Goal: Task Accomplishment & Management: Manage account settings

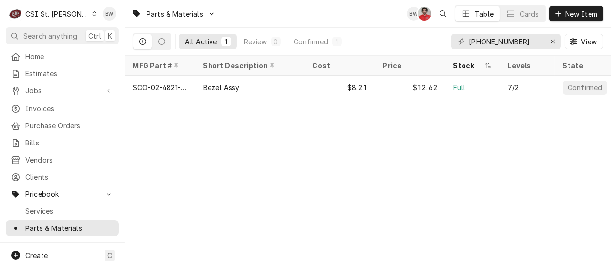
click at [219, 138] on div "Parts & Materials BW NF Table Cards New Item All Active 1 Review 0 Confirmed 1 …" at bounding box center [368, 134] width 486 height 268
drag, startPoint x: 512, startPoint y: 43, endPoint x: 472, endPoint y: 40, distance: 40.6
click at [472, 40] on input "[PHONE_NUMBER]" at bounding box center [505, 42] width 73 height 16
type input "0"
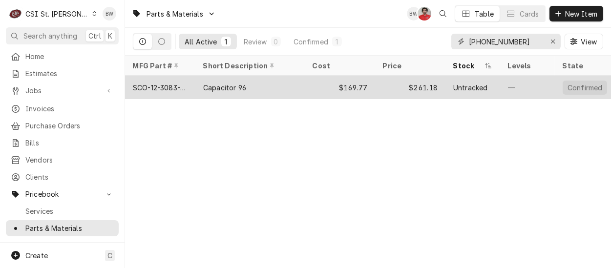
type input "[PHONE_NUMBER]"
click at [186, 88] on div "SCO-12-3083-24" at bounding box center [160, 88] width 55 height 10
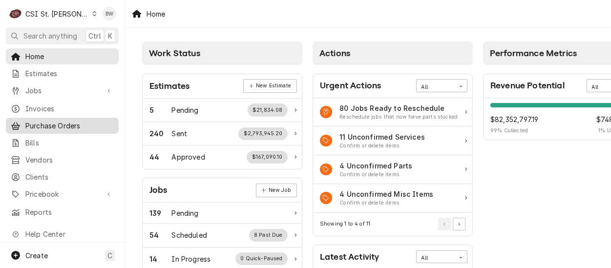
click at [50, 121] on span "Purchase Orders" at bounding box center [69, 126] width 88 height 10
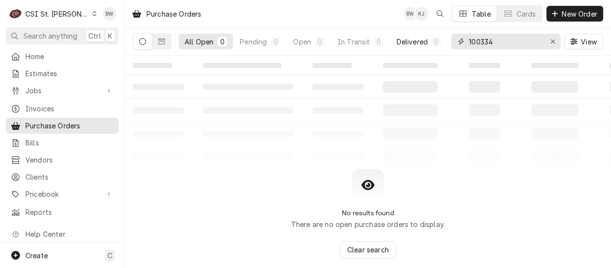
drag, startPoint x: 505, startPoint y: 41, endPoint x: 442, endPoint y: 44, distance: 62.6
click at [442, 44] on div "All Open 0 Pending 0 Open 0 In Transit 0 Delivered 0 Stocked 0 100334 View" at bounding box center [368, 41] width 470 height 27
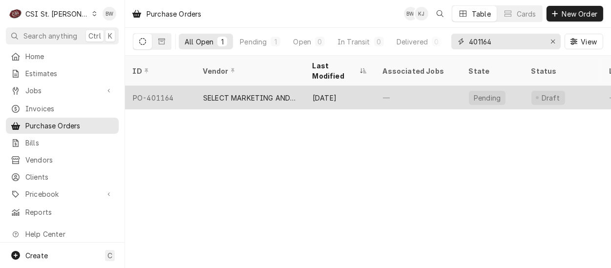
type input "401164"
click at [179, 86] on div "PO-401164" at bounding box center [160, 97] width 70 height 23
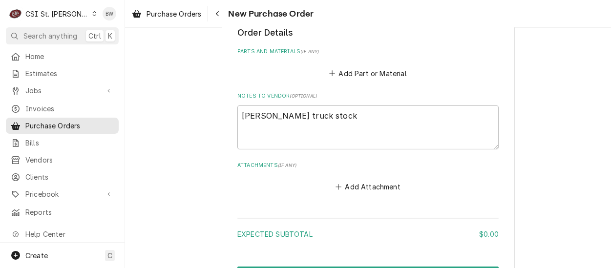
scroll to position [391, 0]
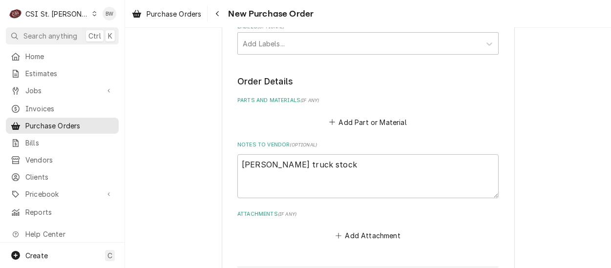
type textarea "x"
click at [342, 121] on button "Add Part or Material" at bounding box center [368, 122] width 81 height 14
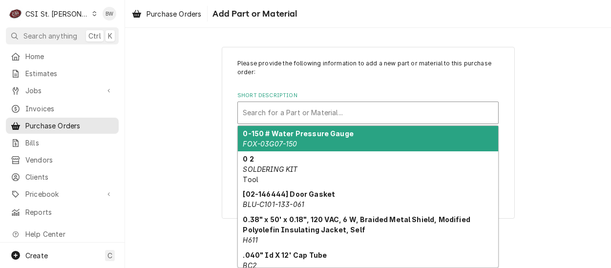
click at [259, 113] on div "Short Description" at bounding box center [368, 113] width 251 height 18
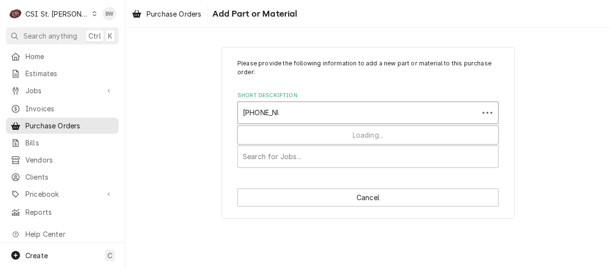
type input "[PHONE_NUMBER]"
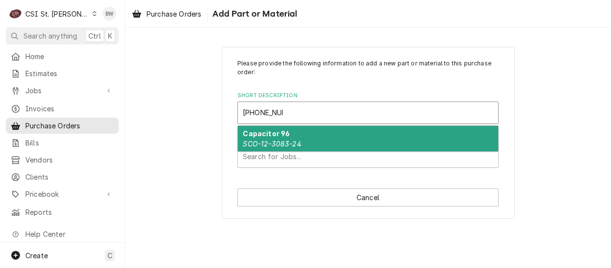
click at [256, 137] on strong "Capacitor 96" at bounding box center [266, 133] width 47 height 8
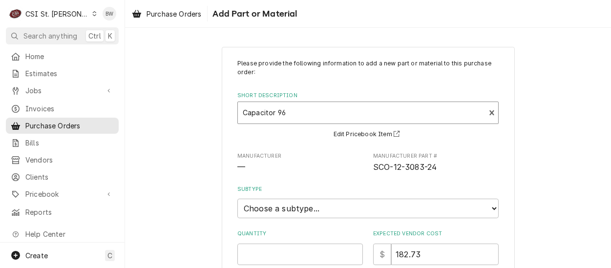
type textarea "x"
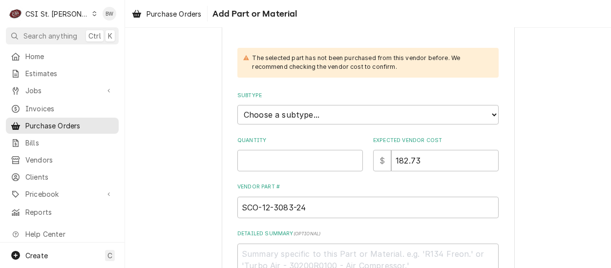
scroll to position [147, 0]
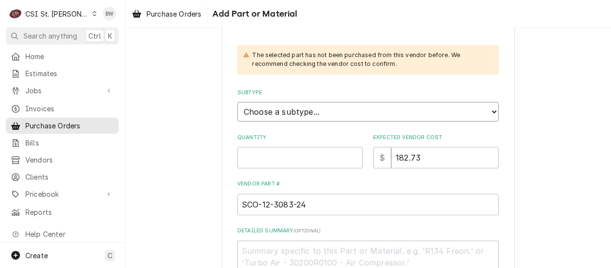
click at [266, 112] on select "Choose a subtype... [#2-DUAL] AFTERHRS-WH-CHG-2 [#2-DUAL] BEV-EQUIP [#2-DUAL] B…" at bounding box center [367, 112] width 261 height 20
select select "1"
click at [237, 102] on select "Choose a subtype... [#2-DUAL] AFTERHRS-WH-CHG-2 [#2-DUAL] BEV-EQUIP [#2-DUAL] B…" at bounding box center [367, 112] width 261 height 20
click at [253, 157] on input "Quantity" at bounding box center [300, 157] width 126 height 21
type textarea "x"
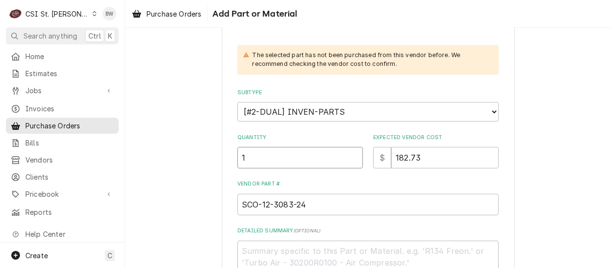
type input "1"
click at [320, 177] on div "Please provide the following information to add a new part or material to this …" at bounding box center [367, 121] width 261 height 416
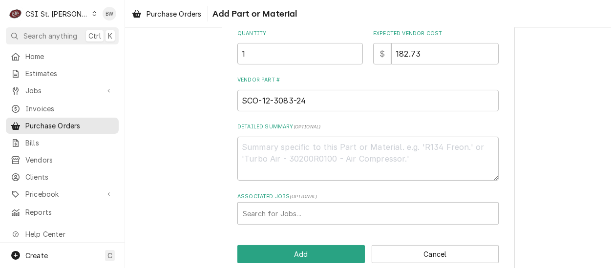
scroll to position [266, 0]
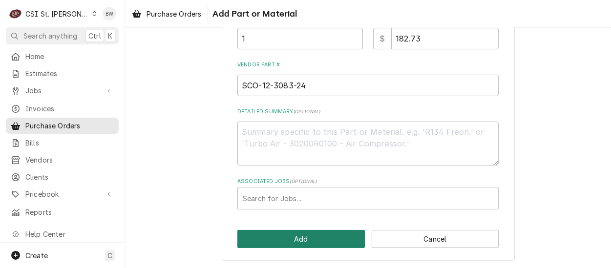
click at [295, 232] on button "Add" at bounding box center [300, 239] width 127 height 18
type textarea "x"
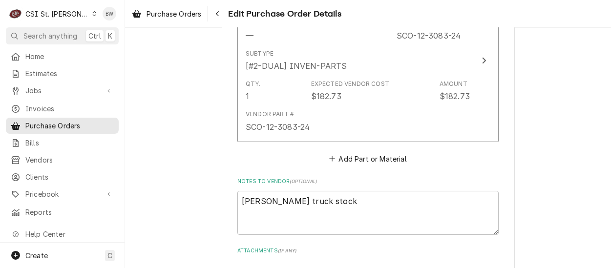
scroll to position [537, 0]
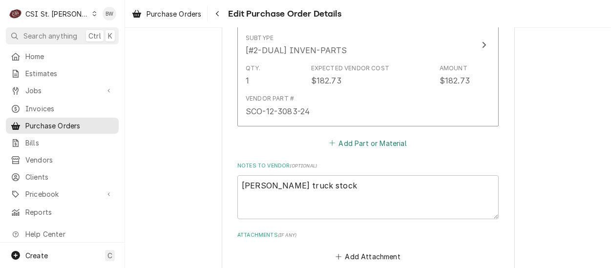
click at [339, 140] on button "Add Part or Material" at bounding box center [368, 143] width 81 height 14
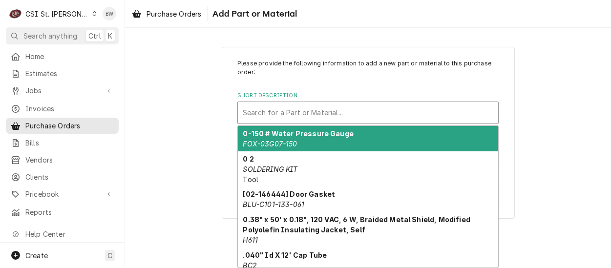
click at [257, 109] on div "Short Description" at bounding box center [368, 113] width 251 height 18
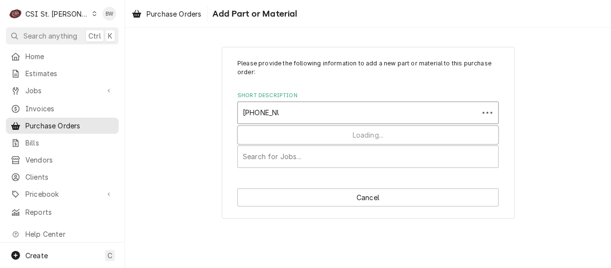
type input "[PHONE_NUMBER]"
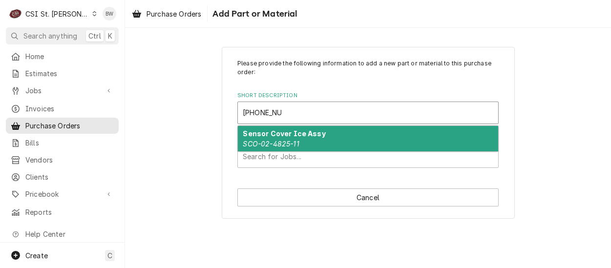
click at [266, 130] on strong "Sensor Cover Ice Assy" at bounding box center [284, 133] width 83 height 8
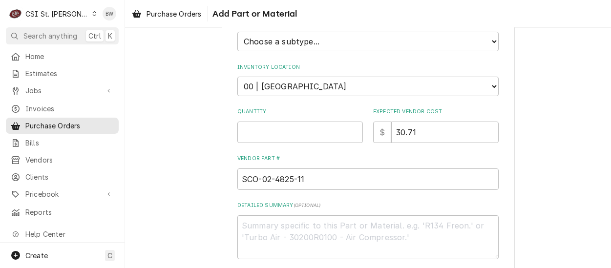
scroll to position [244, 0]
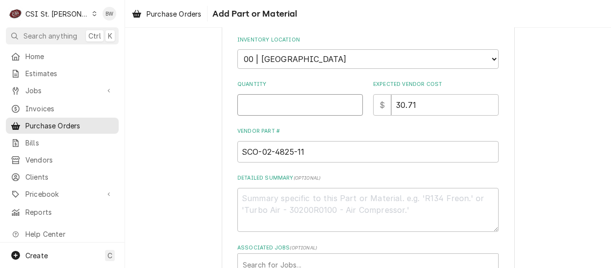
click at [255, 106] on input "Quantity" at bounding box center [300, 104] width 126 height 21
type textarea "x"
type input "1"
click at [227, 127] on div "Please provide the following information to add a new part or material to this …" at bounding box center [368, 65] width 293 height 525
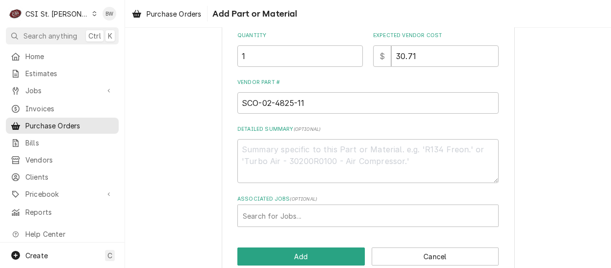
scroll to position [310, 0]
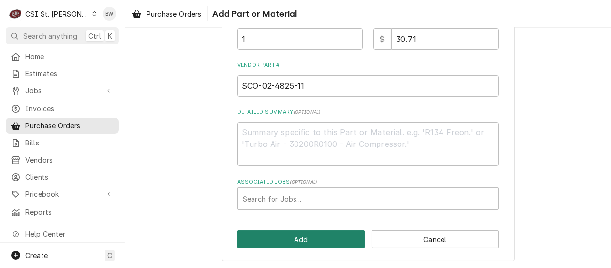
click at [288, 233] on button "Add" at bounding box center [300, 240] width 127 height 18
type textarea "x"
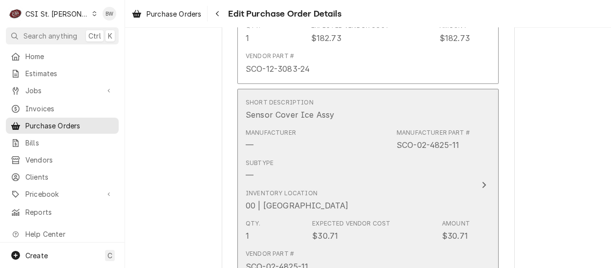
scroll to position [721, 0]
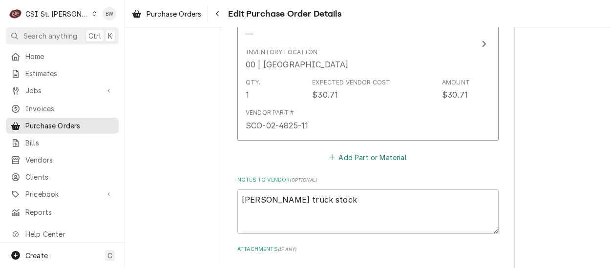
click at [339, 158] on button "Add Part or Material" at bounding box center [368, 157] width 81 height 14
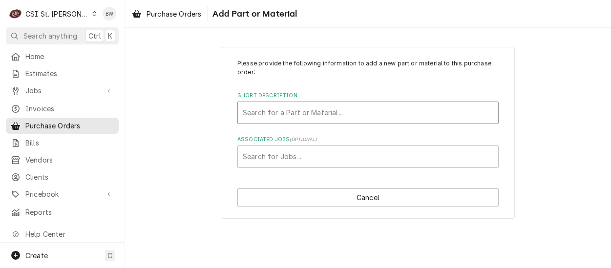
click at [265, 115] on div "Short Description" at bounding box center [368, 113] width 251 height 18
type input "11-0614-01"
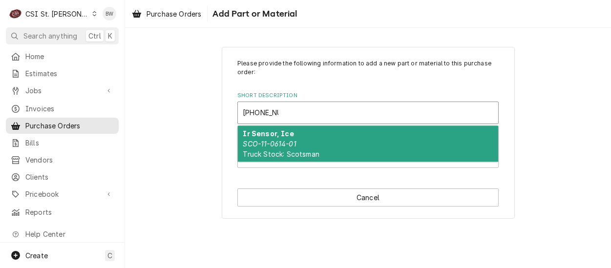
click at [268, 134] on strong "Ir Sensor, Ice" at bounding box center [268, 133] width 51 height 8
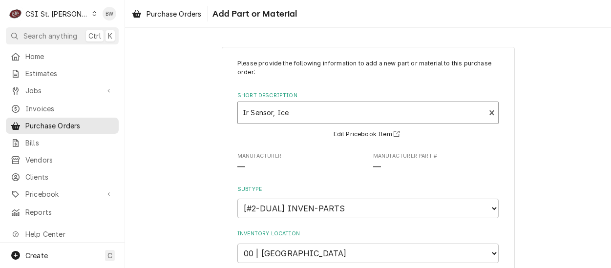
type textarea "x"
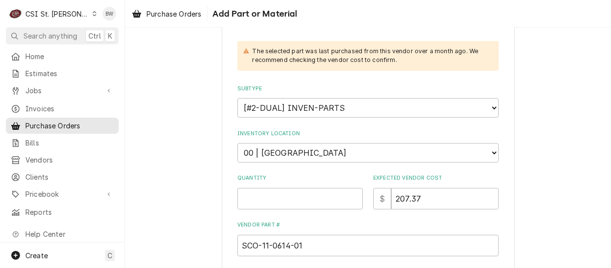
scroll to position [195, 0]
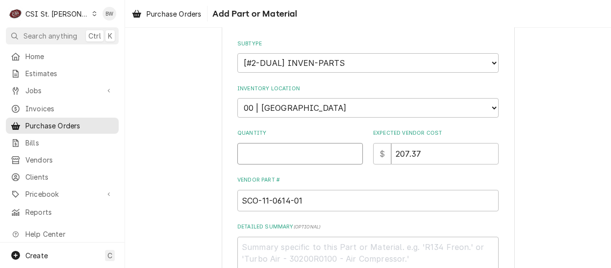
click at [286, 147] on input "Quantity" at bounding box center [300, 153] width 126 height 21
type input "1"
type textarea "x"
click at [267, 110] on select "Choose a location... 00 | STL WAREHOUSE 01 | CHUCK WAMBOLDT V#93 01 | COURTNEY …" at bounding box center [367, 108] width 261 height 20
select select "1419"
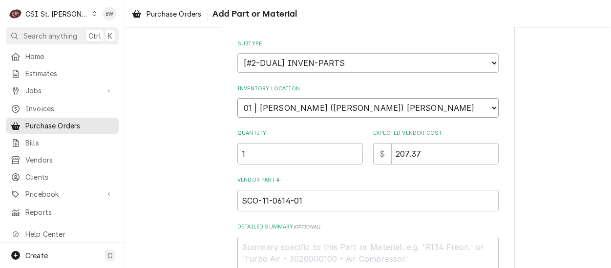
click at [237, 98] on select "Choose a location... 00 | STL WAREHOUSE 01 | CHUCK WAMBOLDT V#93 01 | COURTNEY …" at bounding box center [367, 108] width 261 height 20
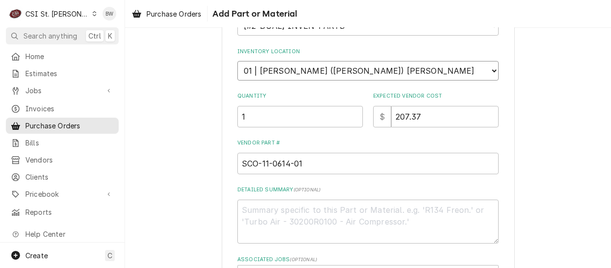
scroll to position [293, 0]
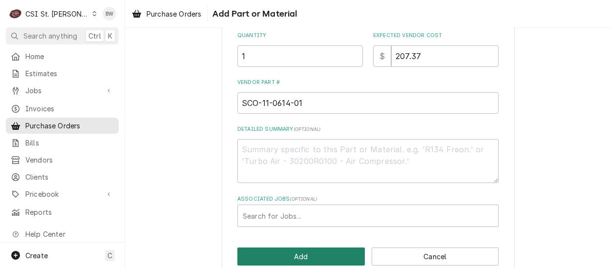
click at [316, 253] on button "Add" at bounding box center [300, 257] width 127 height 18
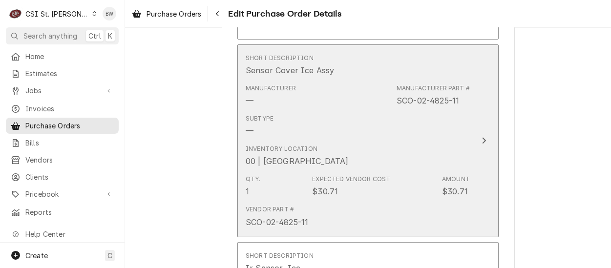
click at [321, 152] on div "Inventory Location 00 | STL WAREHOUSE" at bounding box center [297, 156] width 103 height 22
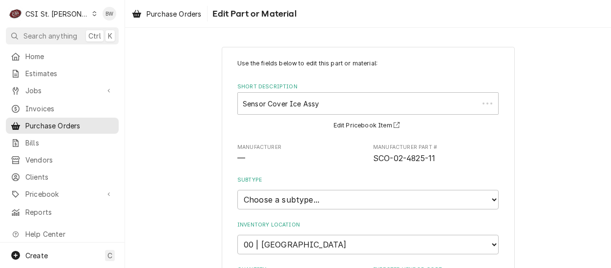
type textarea "x"
click at [284, 201] on select "Choose a subtype... [#2-DUAL] AFTERHRS-WH-CHG-2 [#2-DUAL] BEV-EQUIP [#2-DUAL] B…" at bounding box center [367, 200] width 261 height 20
select select "1"
click at [237, 190] on select "Choose a subtype... [#2-DUAL] AFTERHRS-WH-CHG-2 [#2-DUAL] BEV-EQUIP [#2-DUAL] B…" at bounding box center [367, 200] width 261 height 20
type textarea "x"
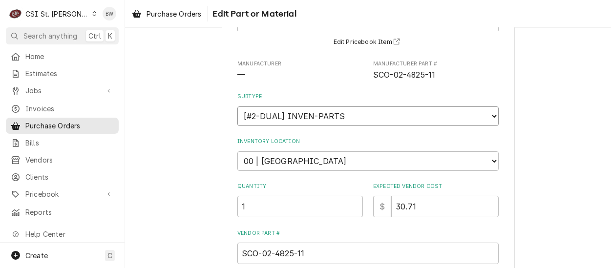
scroll to position [98, 0]
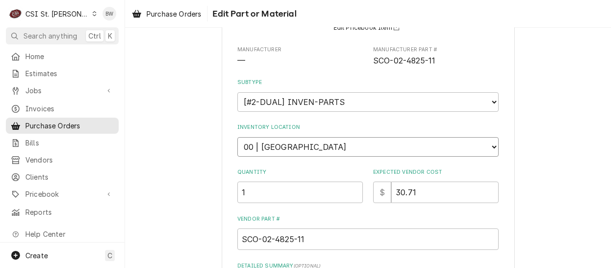
click at [273, 142] on select "Choose a location... 00 | STL WAREHOUSE 01 | CHUCK WAMBOLDT V#93 01 | COURTNEY …" at bounding box center [367, 147] width 261 height 20
select select "1419"
click at [237, 137] on select "Choose a location... 00 | STL WAREHOUSE 01 | CHUCK WAMBOLDT V#93 01 | COURTNEY …" at bounding box center [367, 147] width 261 height 20
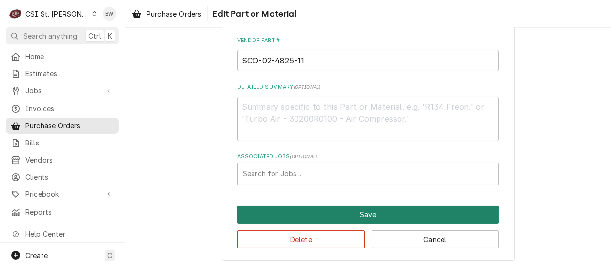
click at [338, 214] on button "Save" at bounding box center [367, 215] width 261 height 18
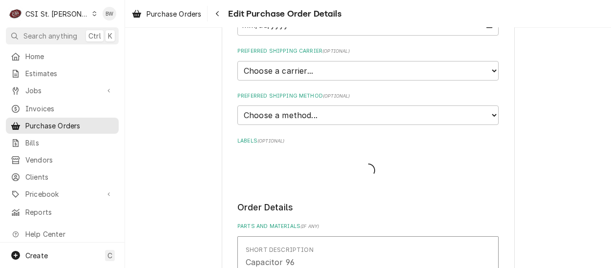
scroll to position [643, 0]
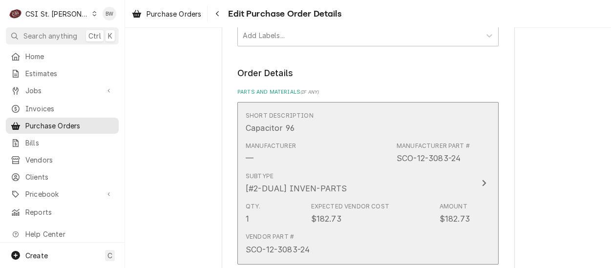
click at [354, 174] on div "Subtype [#2-DUAL] INVEN-PARTS" at bounding box center [358, 183] width 224 height 30
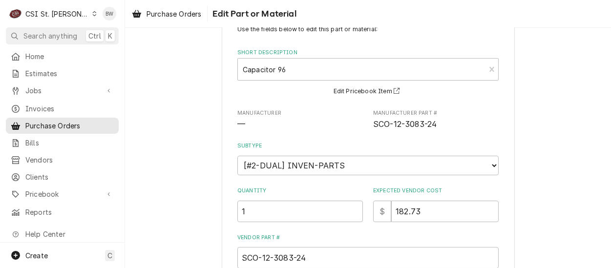
scroll to position [49, 0]
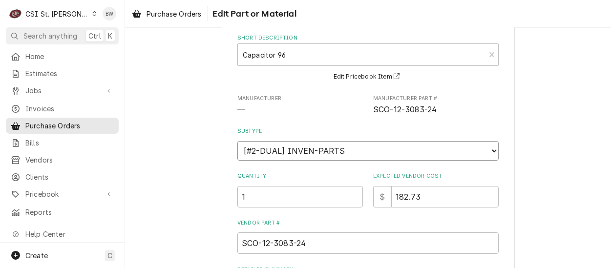
click at [338, 149] on select "Choose a subtype... [#2-DUAL] AFTERHRS-WH-CHG-2 [#2-DUAL] BEV-EQUIP [#2-DUAL] B…" at bounding box center [367, 151] width 261 height 20
click at [237, 141] on select "Choose a subtype... [#2-DUAL] AFTERHRS-WH-CHG-2 [#2-DUAL] BEV-EQUIP [#2-DUAL] B…" at bounding box center [367, 151] width 261 height 20
click at [299, 133] on label "Subtype" at bounding box center [367, 131] width 261 height 8
click at [299, 141] on select "Choose a subtype... [#2-DUAL] AFTERHRS-WH-CHG-2 [#2-DUAL] BEV-EQUIP [#2-DUAL] B…" at bounding box center [367, 151] width 261 height 20
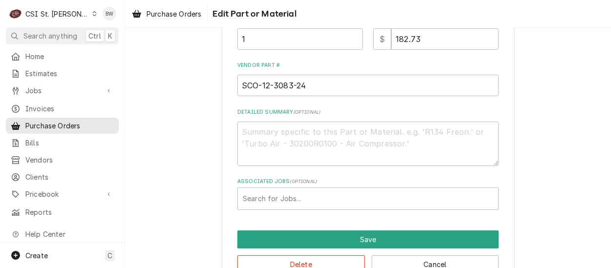
scroll to position [232, 0]
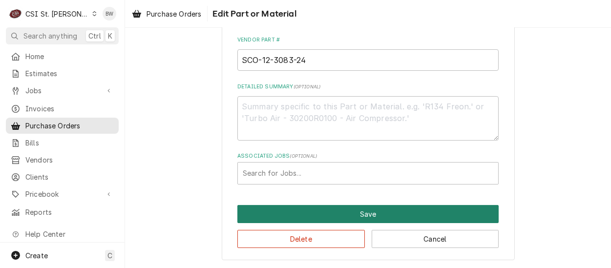
click at [328, 213] on button "Save" at bounding box center [367, 214] width 261 height 18
type textarea "x"
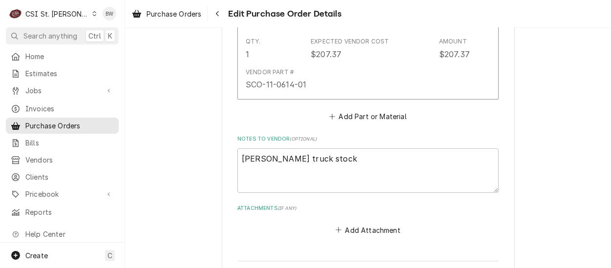
scroll to position [985, 0]
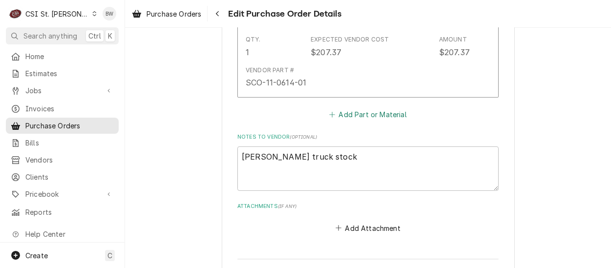
click at [349, 107] on button "Add Part or Material" at bounding box center [368, 114] width 81 height 14
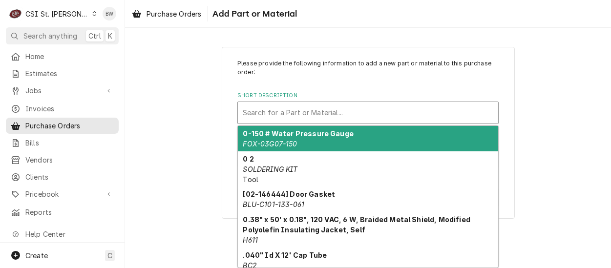
click at [272, 110] on div "Short Description" at bounding box center [368, 113] width 251 height 18
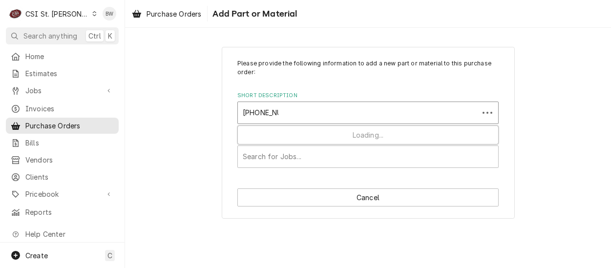
type input "12-3092-01"
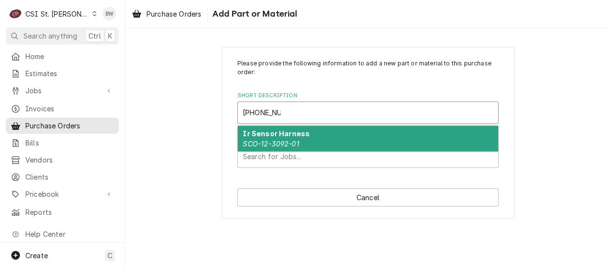
click at [266, 131] on strong "Ir Sensor Harness" at bounding box center [276, 133] width 67 height 8
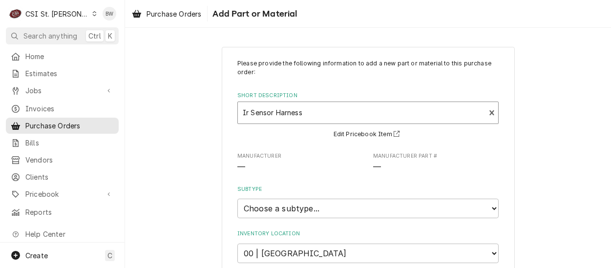
type textarea "x"
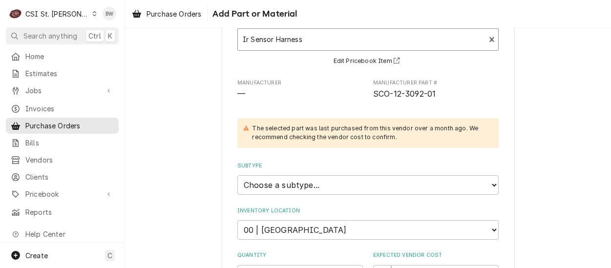
scroll to position [98, 0]
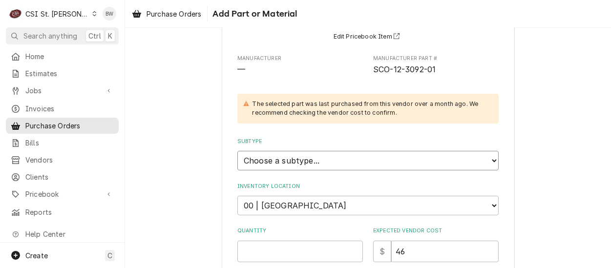
click at [265, 157] on select "Choose a subtype... [#2-DUAL] AFTERHRS-WH-CHG-2 [#2-DUAL] BEV-EQUIP [#2-DUAL] B…" at bounding box center [367, 161] width 261 height 20
select select "1"
click at [237, 151] on select "Choose a subtype... [#2-DUAL] AFTERHRS-WH-CHG-2 [#2-DUAL] BEV-EQUIP [#2-DUAL] B…" at bounding box center [367, 161] width 261 height 20
type textarea "x"
click at [262, 205] on select "Choose a location... 00 | STL WAREHOUSE 01 | CHUCK WAMBOLDT V#93 01 | COURTNEY …" at bounding box center [367, 206] width 261 height 20
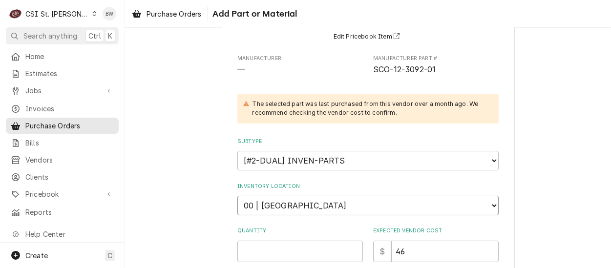
select select "1419"
click at [237, 196] on select "Choose a location... 00 | STL WAREHOUSE 01 | CHUCK WAMBOLDT V#93 01 | COURTNEY …" at bounding box center [367, 206] width 261 height 20
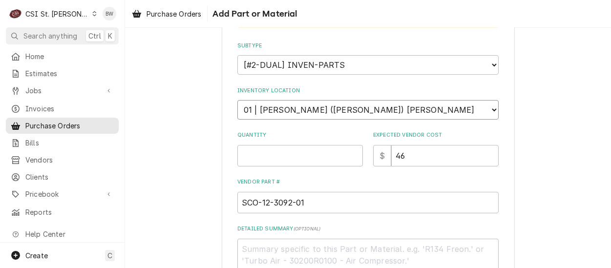
scroll to position [195, 0]
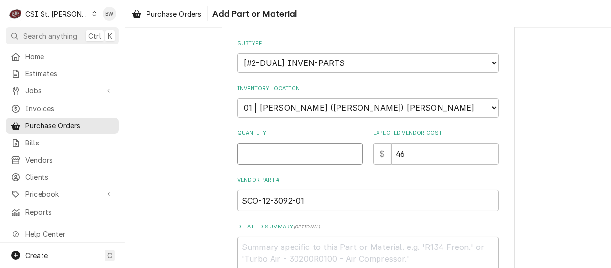
click at [251, 149] on input "Quantity" at bounding box center [300, 153] width 126 height 21
type textarea "x"
type input "2"
click at [222, 170] on div "Please provide the following information to add a new part or material to this …" at bounding box center [368, 114] width 293 height 525
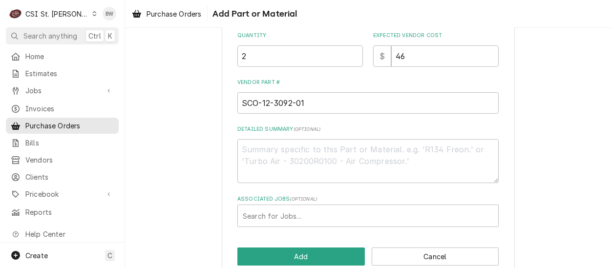
scroll to position [310, 0]
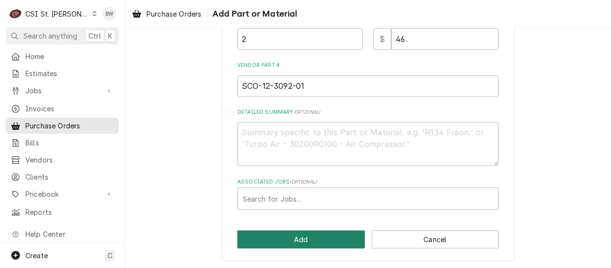
click at [289, 234] on button "Add" at bounding box center [300, 240] width 127 height 18
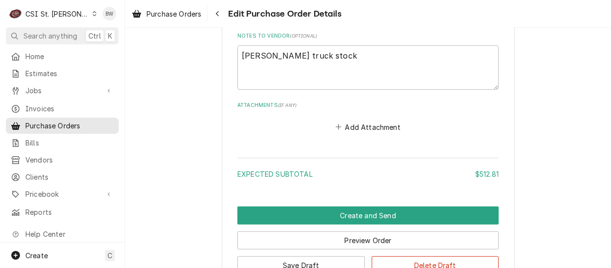
scroll to position [1309, 0]
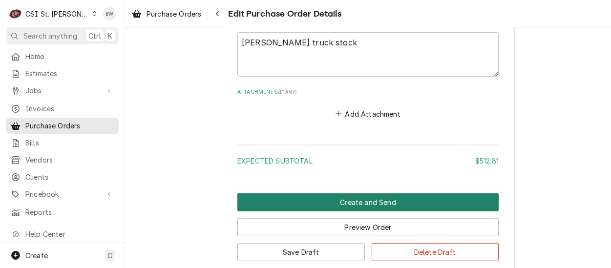
click at [325, 193] on button "Create and Send" at bounding box center [367, 202] width 261 height 18
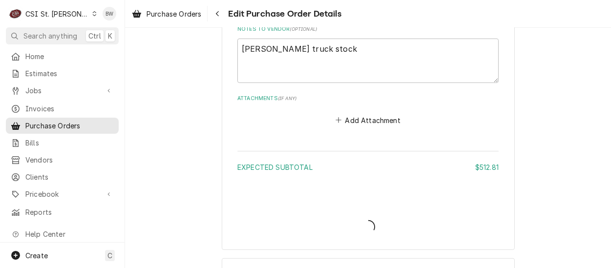
type textarea "x"
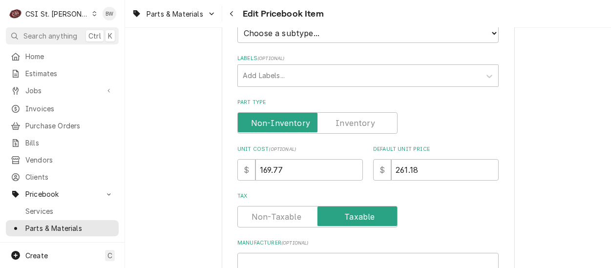
scroll to position [244, 0]
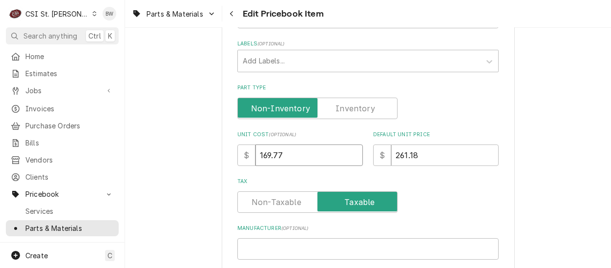
drag, startPoint x: 296, startPoint y: 153, endPoint x: 218, endPoint y: 154, distance: 78.2
type textarea "x"
type input "1"
type textarea "x"
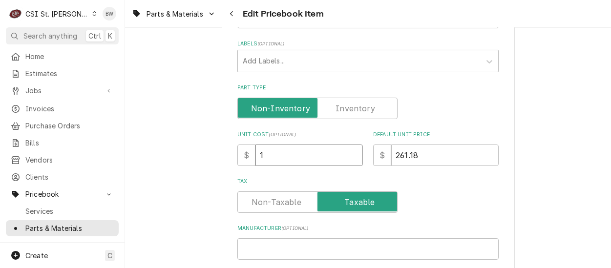
type input "18"
type textarea "x"
type input "182"
type textarea "x"
type input "182.7"
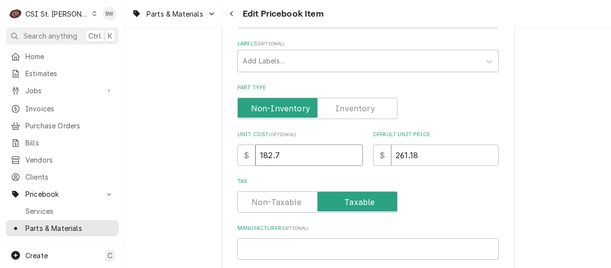
type textarea "x"
type input "182.73"
drag, startPoint x: 423, startPoint y: 156, endPoint x: 374, endPoint y: 153, distance: 48.9
click at [374, 153] on div "$ 261.18" at bounding box center [436, 155] width 126 height 21
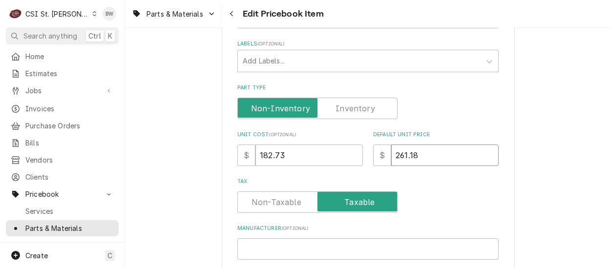
type textarea "x"
type input "2"
type textarea "x"
type input "28"
type textarea "x"
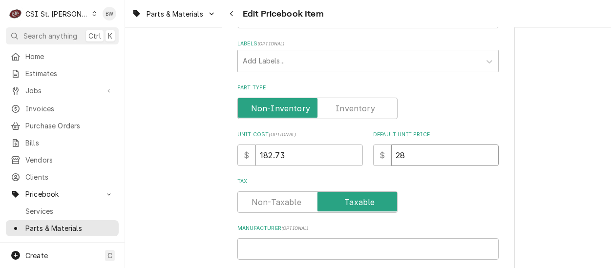
type input "281"
type textarea "x"
type input "281.1"
type textarea "x"
type input "281.13"
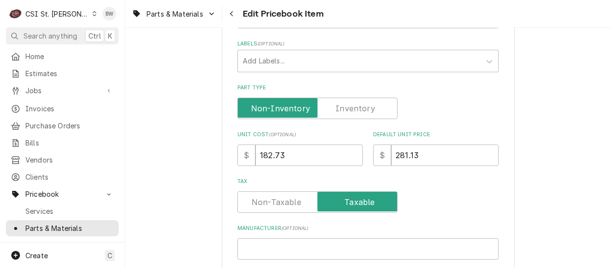
click at [405, 187] on div "Tax" at bounding box center [367, 195] width 261 height 35
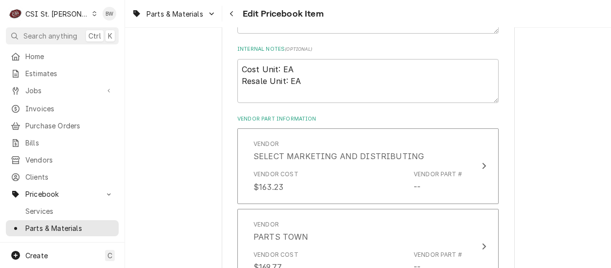
scroll to position [635, 0]
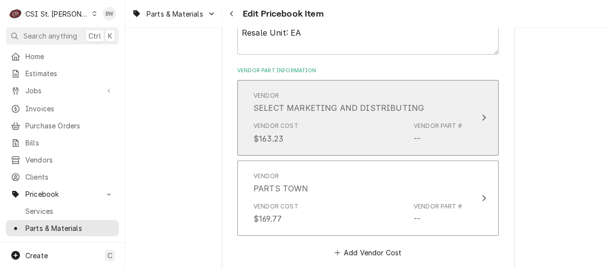
click at [359, 131] on div "Vendor Cost $163.23 Vendor Part # --" at bounding box center [357, 133] width 209 height 30
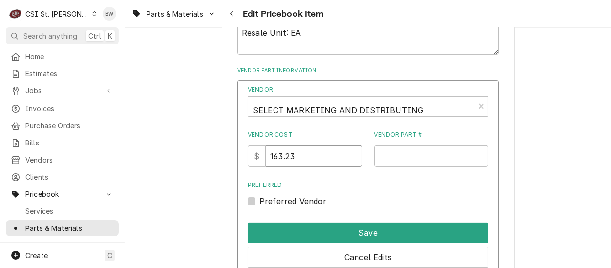
drag, startPoint x: 312, startPoint y: 160, endPoint x: 268, endPoint y: 158, distance: 44.0
click at [268, 158] on div "$ 163.23" at bounding box center [305, 156] width 115 height 21
type input "182.73"
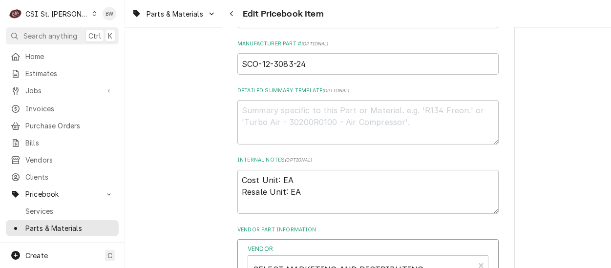
scroll to position [440, 0]
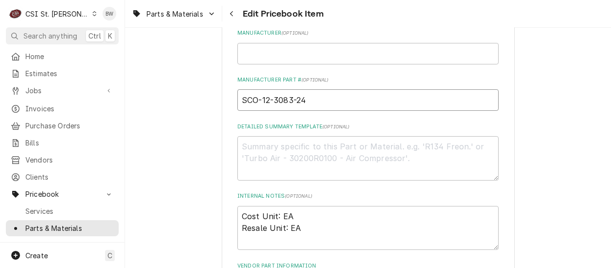
drag, startPoint x: 308, startPoint y: 103, endPoint x: 237, endPoint y: 101, distance: 70.9
click at [237, 101] on input "SCO-12-3083-24" at bounding box center [367, 99] width 261 height 21
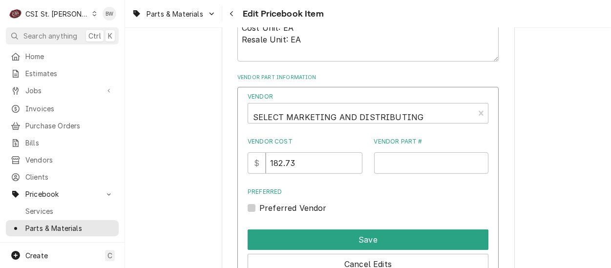
scroll to position [635, 0]
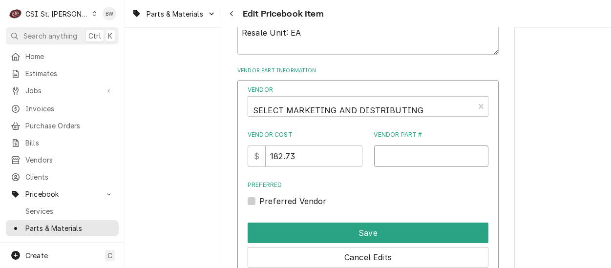
click at [385, 158] on input "Vendor Part #" at bounding box center [431, 156] width 115 height 21
paste input "SCO-12-3083-24"
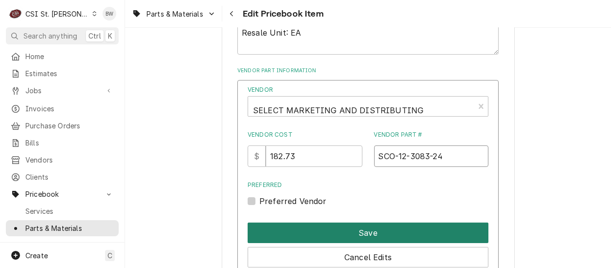
type input "SCO-12-3083-24"
click at [346, 231] on button "Save" at bounding box center [368, 233] width 241 height 21
type textarea "x"
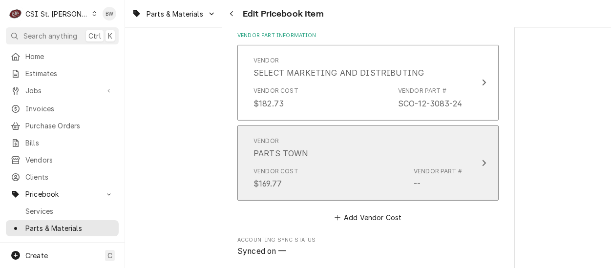
scroll to position [684, 0]
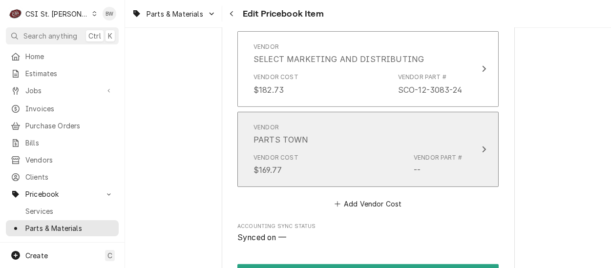
click at [340, 152] on div "Vendor Cost $169.77 Vendor Part # --" at bounding box center [357, 164] width 209 height 30
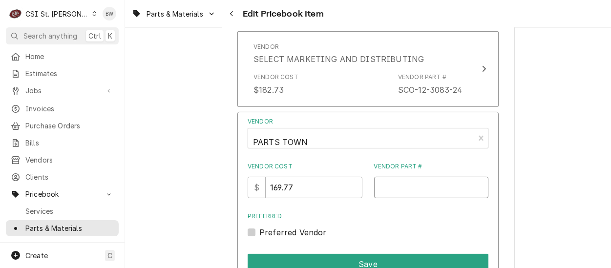
click at [386, 187] on input "Vendor Part #" at bounding box center [431, 187] width 115 height 21
paste input "SCO-12-3083-24"
type input "SCO-12-3083-24"
drag, startPoint x: 319, startPoint y: 186, endPoint x: 271, endPoint y: 186, distance: 47.9
click at [271, 186] on input "169.77" at bounding box center [314, 187] width 96 height 21
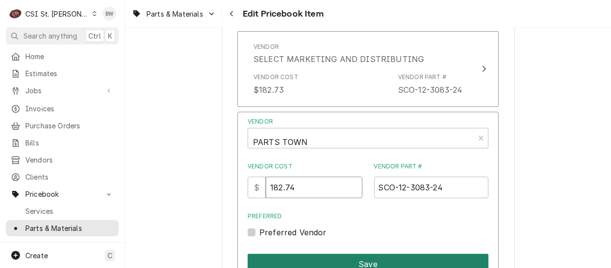
type input "182.74"
click at [361, 258] on button "Save" at bounding box center [368, 264] width 241 height 21
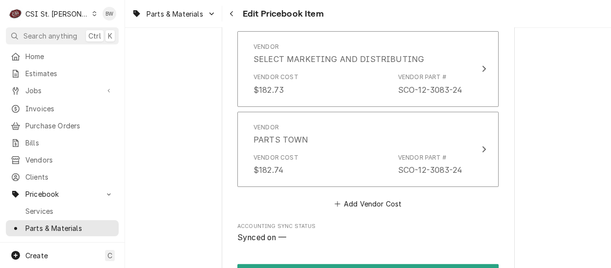
click at [415, 232] on span "Synced on —" at bounding box center [367, 238] width 261 height 12
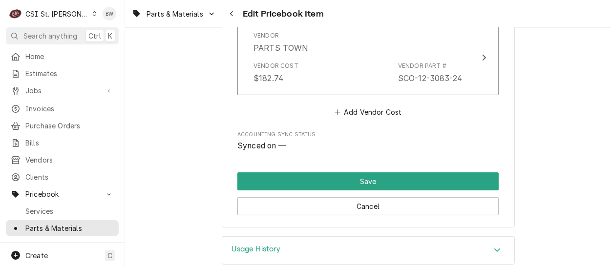
scroll to position [788, 0]
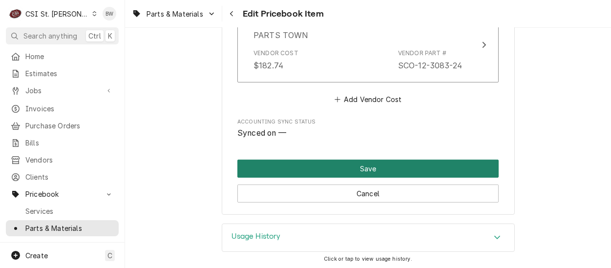
click at [370, 168] on button "Save" at bounding box center [367, 169] width 261 height 18
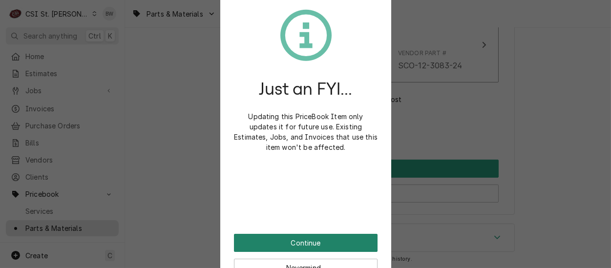
click at [297, 245] on button "Continue" at bounding box center [306, 243] width 144 height 18
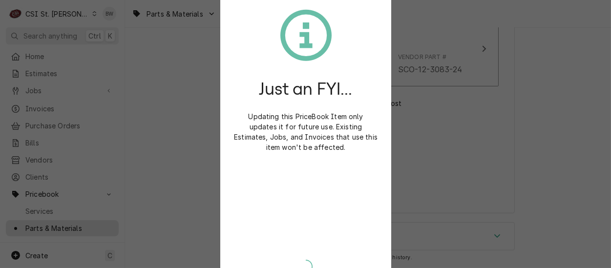
scroll to position [783, 0]
type textarea "x"
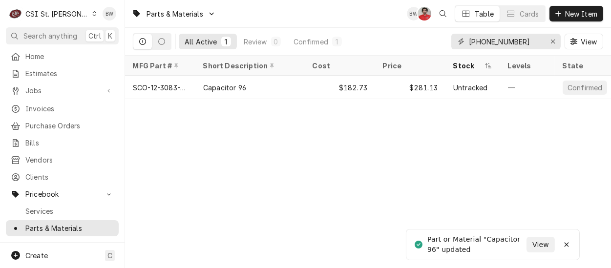
drag, startPoint x: 513, startPoint y: 47, endPoint x: 452, endPoint y: 45, distance: 61.1
click at [452, 45] on div "12-3083-24" at bounding box center [505, 42] width 109 height 16
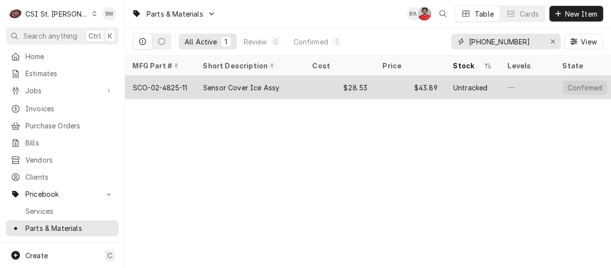
type input "[PHONE_NUMBER]"
click at [190, 84] on div "SCO-02-4825-11" at bounding box center [160, 87] width 70 height 23
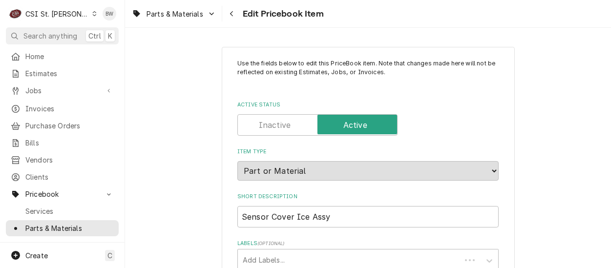
type textarea "x"
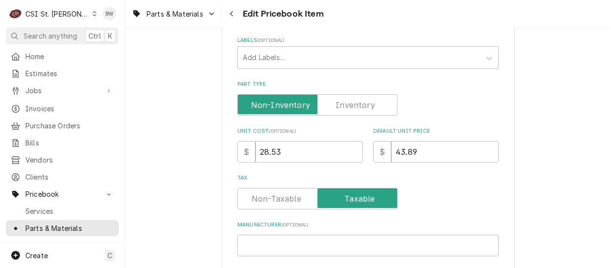
scroll to position [244, 0]
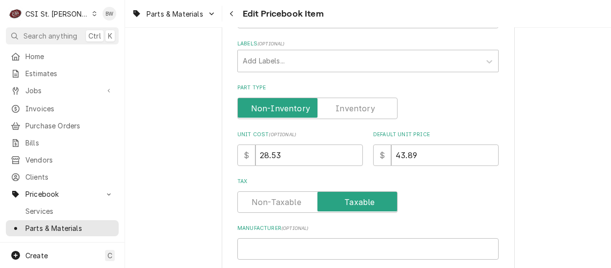
click at [354, 107] on label "Part Type" at bounding box center [317, 108] width 160 height 21
click at [354, 107] on input "Part Type" at bounding box center [317, 108] width 151 height 21
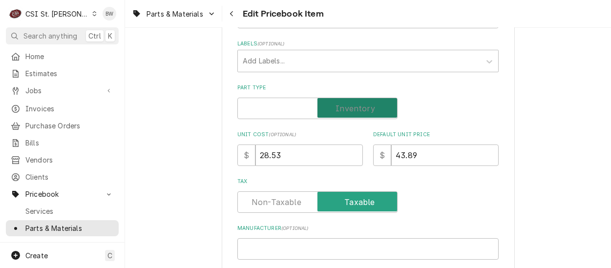
checkbox input "true"
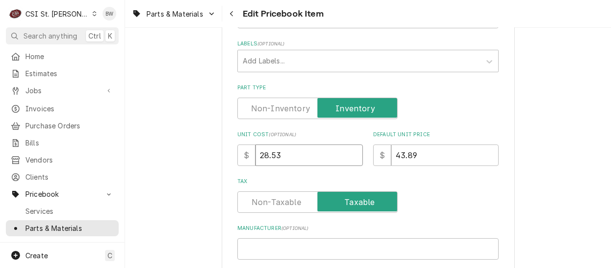
drag, startPoint x: 294, startPoint y: 158, endPoint x: 243, endPoint y: 156, distance: 50.4
click at [243, 156] on div "$ 28.53" at bounding box center [300, 155] width 126 height 21
type textarea "x"
type input "3"
type textarea "x"
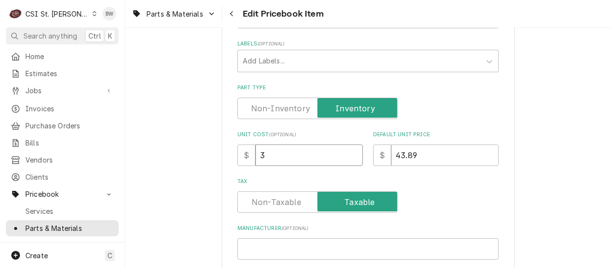
type input "30"
type textarea "x"
type input "30.7"
type textarea "x"
type input "30.71"
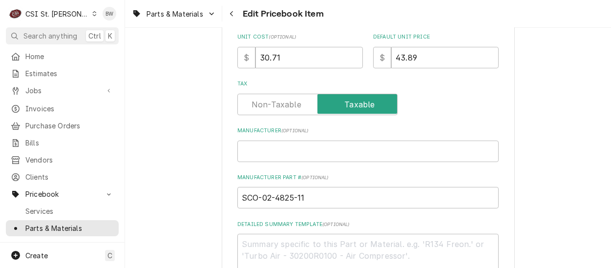
scroll to position [391, 0]
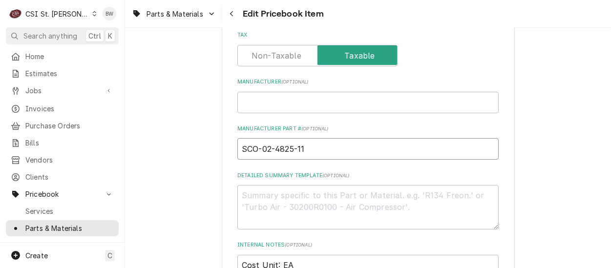
drag, startPoint x: 312, startPoint y: 145, endPoint x: 260, endPoint y: 148, distance: 51.9
click at [260, 148] on input "SCO-02-4825-11" at bounding box center [367, 148] width 261 height 21
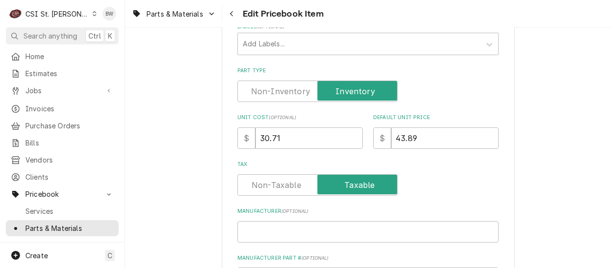
scroll to position [244, 0]
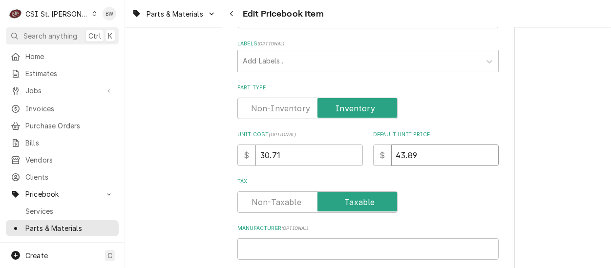
drag, startPoint x: 423, startPoint y: 150, endPoint x: 382, endPoint y: 153, distance: 41.2
click at [382, 153] on div "$ 43.89" at bounding box center [436, 155] width 126 height 21
type textarea "x"
type input "4"
type textarea "x"
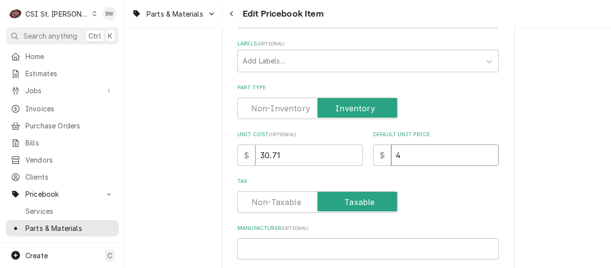
type input "47"
type textarea "x"
type input "47.2"
type textarea "x"
type input "47.25"
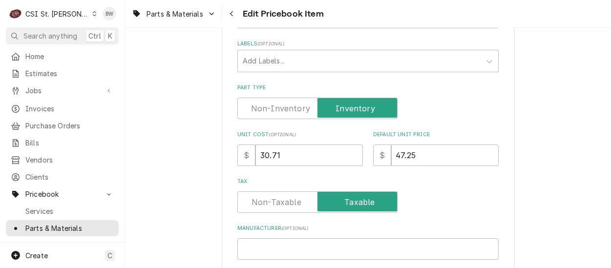
click at [409, 182] on label "Tax" at bounding box center [367, 182] width 261 height 8
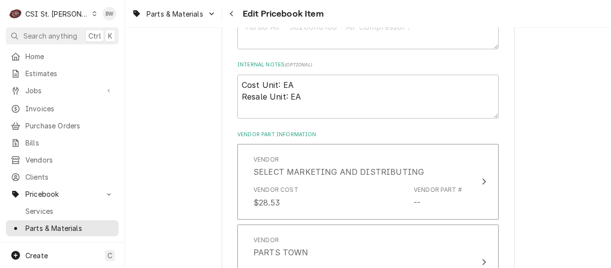
scroll to position [586, 0]
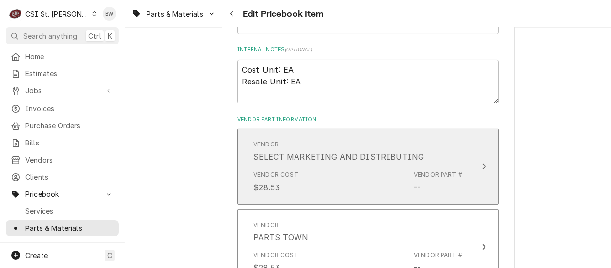
click at [357, 189] on div "Vendor Cost $28.53 Vendor Part # --" at bounding box center [357, 182] width 209 height 30
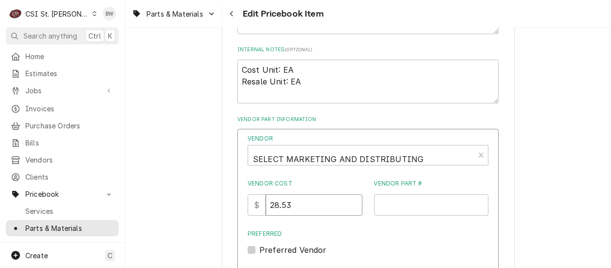
drag, startPoint x: 318, startPoint y: 202, endPoint x: 253, endPoint y: 208, distance: 65.2
click at [252, 207] on div "Vendor SELECT MARKETING AND DISTRIBUTING Vendor Cost $ 28.53 Vendor Part # Pref…" at bounding box center [367, 237] width 261 height 217
type input "30.71"
click at [384, 205] on input "Vendor Part #" at bounding box center [431, 204] width 115 height 21
paste input "[PHONE_NUMBER]"
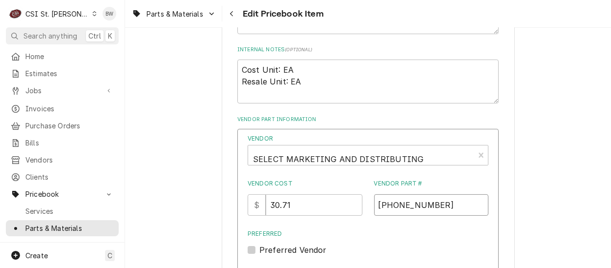
click at [376, 205] on input "[PHONE_NUMBER]" at bounding box center [431, 204] width 115 height 21
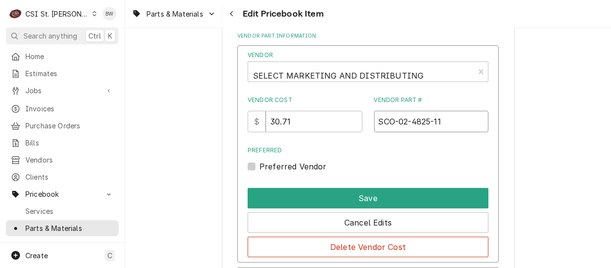
scroll to position [684, 0]
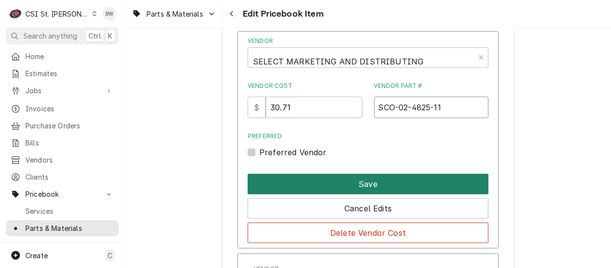
type input "SCO-02-4825-11"
click at [353, 188] on button "Save" at bounding box center [368, 184] width 241 height 21
type textarea "x"
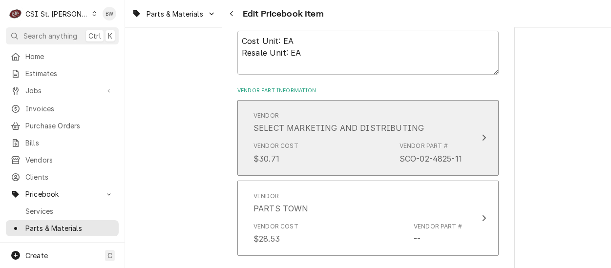
scroll to position [638, 0]
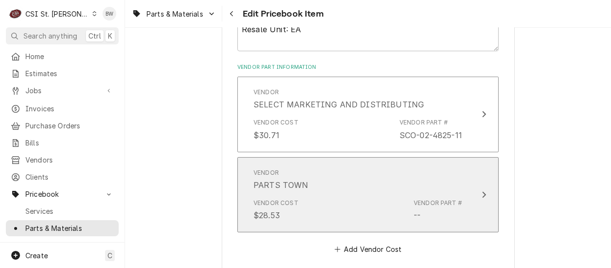
click at [353, 191] on div "Vendor PARTS TOWN" at bounding box center [357, 180] width 209 height 30
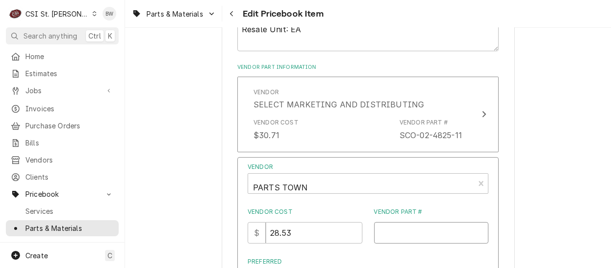
paste input "02-4825-11"
click at [378, 236] on input "02-4825-11" at bounding box center [431, 232] width 115 height 21
click at [375, 236] on input "02-4825-11" at bounding box center [431, 232] width 115 height 21
type input "SCO-02-4825-11"
drag, startPoint x: 320, startPoint y: 231, endPoint x: 250, endPoint y: 235, distance: 70.9
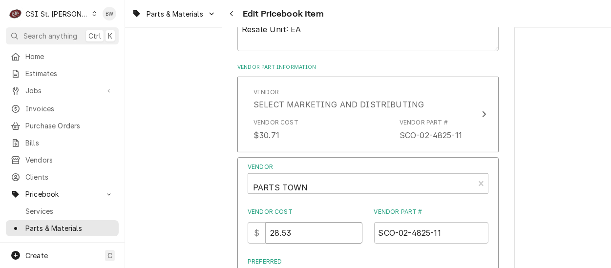
click at [248, 235] on div "Vendor PARTS TOWN Vendor Cost $ 28.53 Vendor Part # SCO-02-4825-11 Preferred Pr…" at bounding box center [367, 265] width 261 height 217
type input "30.72"
click at [330, 216] on div "Vendor Cost $ 30.72" at bounding box center [305, 226] width 115 height 36
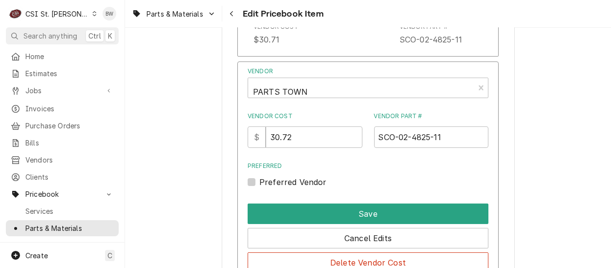
scroll to position [736, 0]
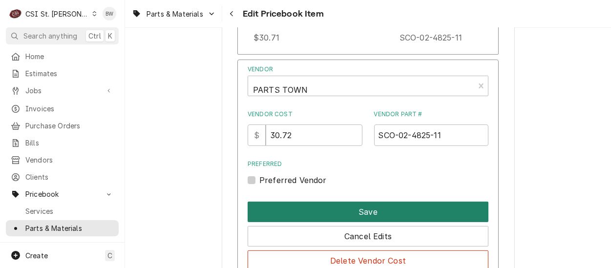
click at [330, 213] on button "Save" at bounding box center [368, 212] width 241 height 21
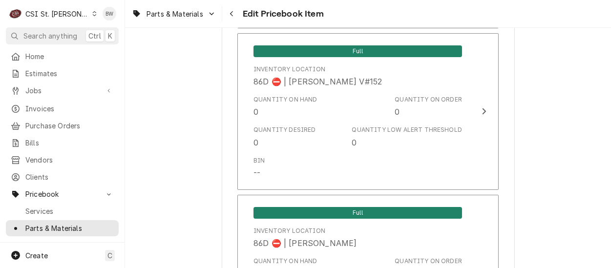
scroll to position [8460, 0]
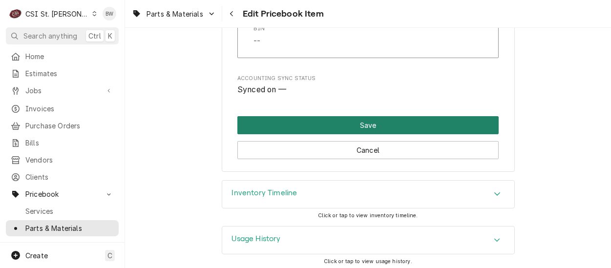
click at [346, 121] on button "Save" at bounding box center [367, 125] width 261 height 18
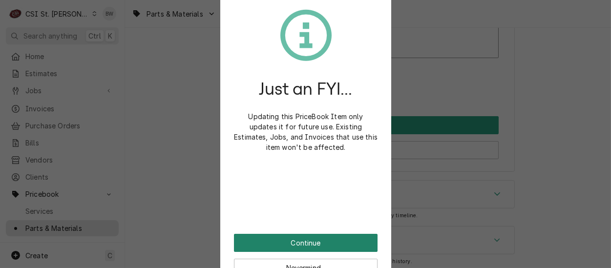
click at [284, 236] on button "Continue" at bounding box center [306, 243] width 144 height 18
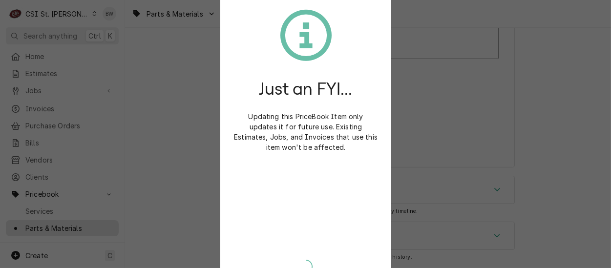
scroll to position [8455, 0]
type textarea "x"
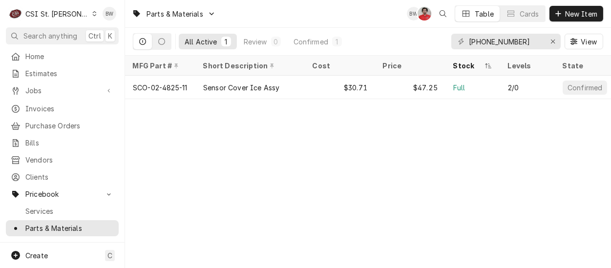
click at [230, 159] on div "Parts & Materials BW NF Table Cards New Item All Active 1 Review 0 Confirmed 1 …" at bounding box center [368, 134] width 486 height 268
drag, startPoint x: 519, startPoint y: 42, endPoint x: 448, endPoint y: 43, distance: 70.8
click at [445, 43] on div "All Active 1 Review 0 Confirmed 1 02-4825-11 View" at bounding box center [368, 41] width 470 height 27
paste input "11-0614-0"
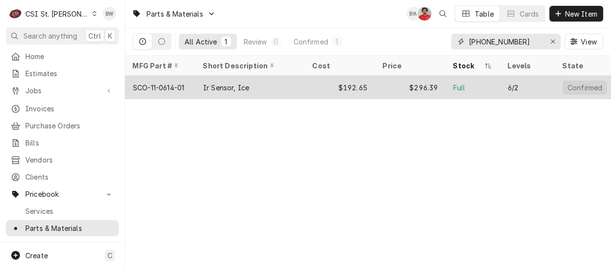
type input "11-0614-01"
click at [183, 84] on div "SCO-11-0614-01" at bounding box center [158, 88] width 51 height 10
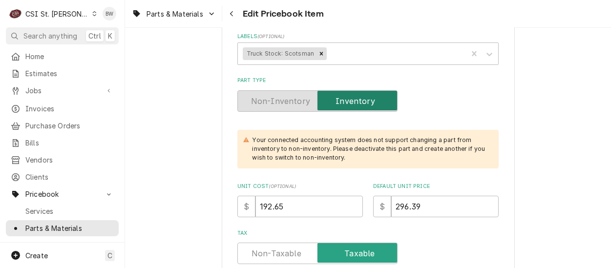
scroll to position [244, 0]
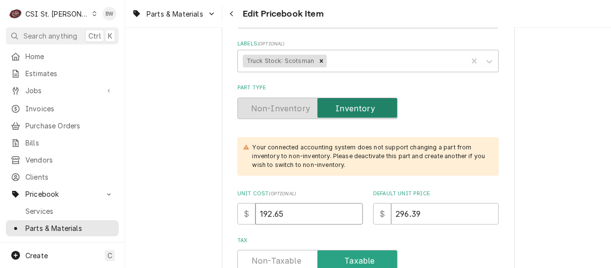
drag, startPoint x: 304, startPoint y: 211, endPoint x: 232, endPoint y: 213, distance: 71.3
click at [237, 213] on div "$ 192.65" at bounding box center [300, 213] width 126 height 21
type textarea "x"
type input "20"
type textarea "x"
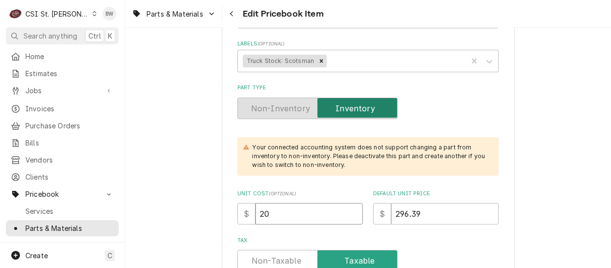
type input "207"
type textarea "x"
type input "207.3"
type textarea "x"
type input "207.37"
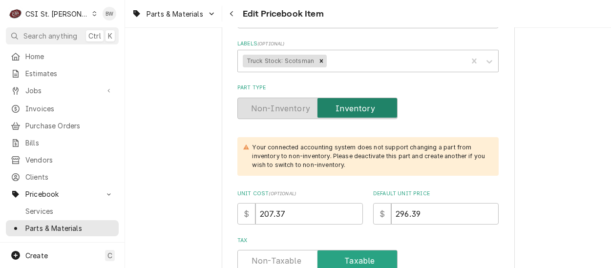
drag, startPoint x: 444, startPoint y: 220, endPoint x: 374, endPoint y: 217, distance: 70.9
click at [374, 217] on div "$ 296.39" at bounding box center [436, 213] width 126 height 21
type textarea "x"
type input "3"
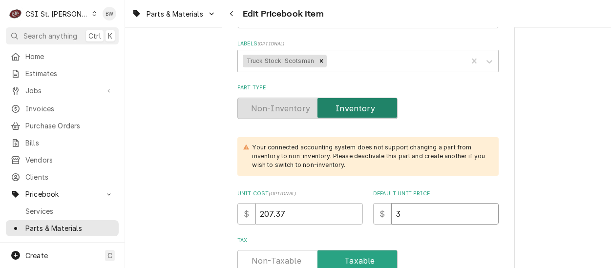
type textarea "x"
type input "31"
type textarea "x"
type input "319"
type textarea "x"
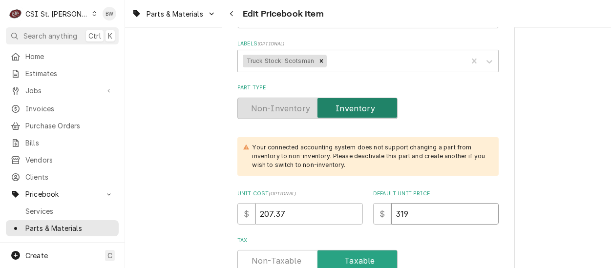
type input "319.0"
type textarea "x"
type input "319.03"
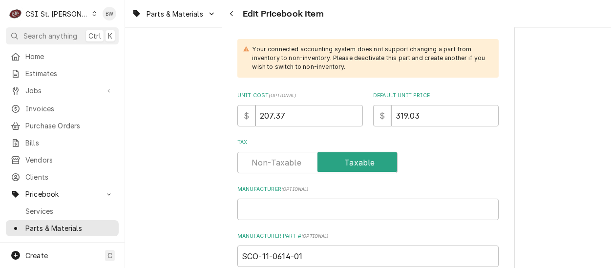
scroll to position [391, 0]
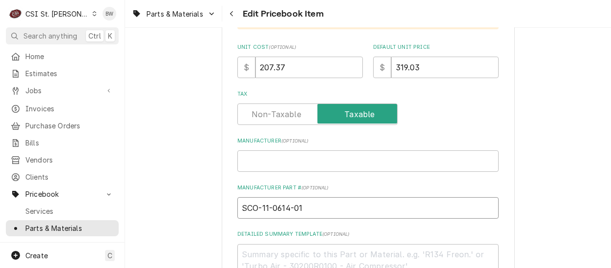
drag, startPoint x: 322, startPoint y: 208, endPoint x: 183, endPoint y: 204, distance: 139.7
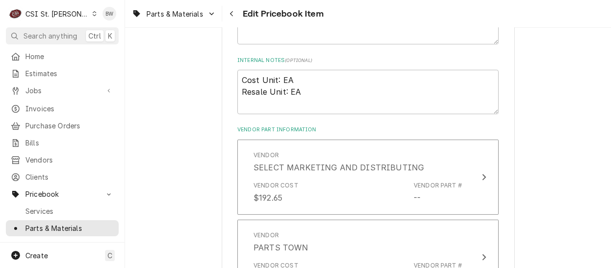
scroll to position [635, 0]
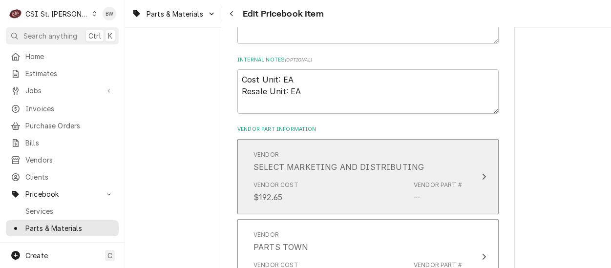
click at [329, 189] on div "Vendor Cost $192.65 Vendor Part # --" at bounding box center [357, 192] width 209 height 30
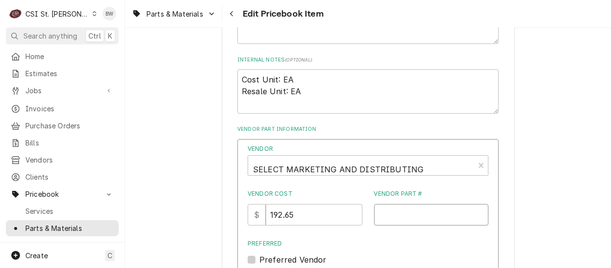
click at [377, 210] on input "Vendor Part #" at bounding box center [431, 214] width 115 height 21
paste input "SCO-11-0614-01"
type input "SCO-11-0614-01"
drag, startPoint x: 330, startPoint y: 212, endPoint x: 251, endPoint y: 214, distance: 79.1
click at [250, 214] on div "Vendor SELECT MARKETING AND DISTRIBUTING Vendor Cost $ 192.65 Vendor Part # SCO…" at bounding box center [367, 247] width 261 height 217
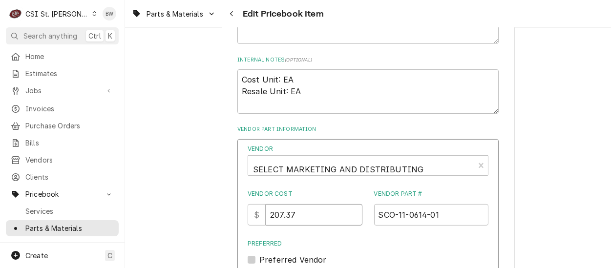
type input "207.37"
click at [360, 241] on label "Preferred" at bounding box center [368, 243] width 241 height 9
click at [360, 254] on input "Preferred" at bounding box center [379, 264] width 241 height 21
checkbox input "true"
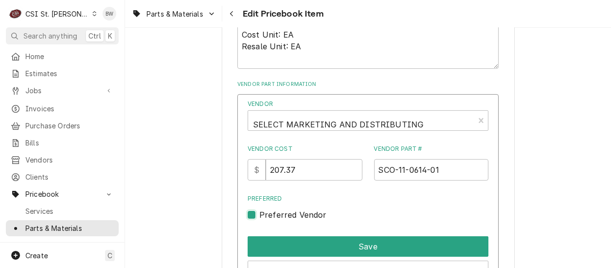
scroll to position [787, 0]
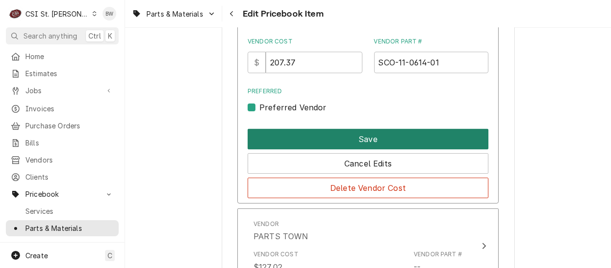
click at [356, 139] on button "Save" at bounding box center [368, 139] width 241 height 21
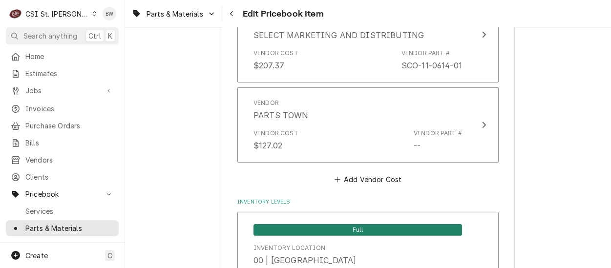
type textarea "x"
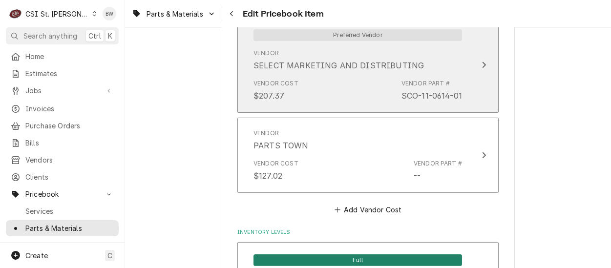
scroll to position [762, 0]
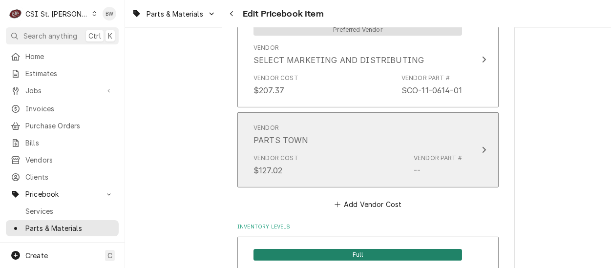
click at [338, 162] on div "Vendor Cost $127.02 Vendor Part # --" at bounding box center [357, 165] width 209 height 30
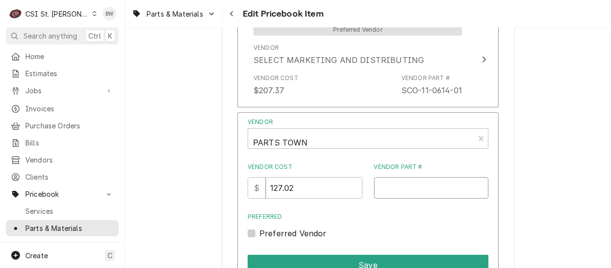
click at [386, 186] on input "Vendor Part #" at bounding box center [431, 187] width 115 height 21
paste input "SCO-11-0614-01"
type input "SCO-11-0614-01"
drag, startPoint x: 311, startPoint y: 188, endPoint x: 267, endPoint y: 188, distance: 44.4
click at [267, 188] on div "$ 127.02" at bounding box center [305, 187] width 115 height 21
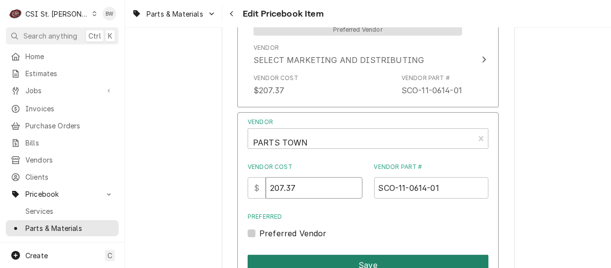
type input "207.37"
click at [328, 255] on button "Save" at bounding box center [368, 265] width 241 height 21
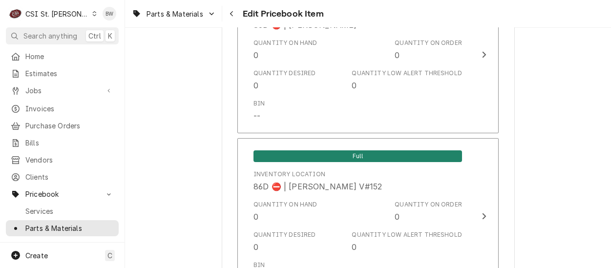
scroll to position [8540, 0]
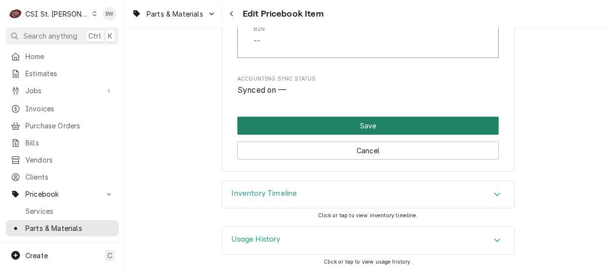
click at [333, 127] on button "Save" at bounding box center [367, 126] width 261 height 18
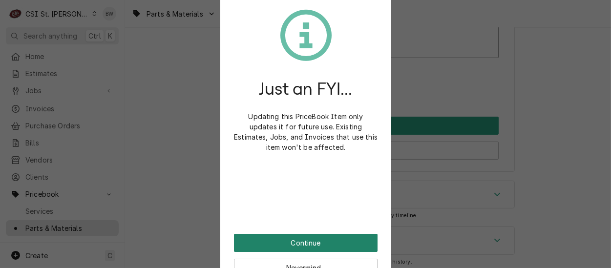
click at [289, 243] on button "Continue" at bounding box center [306, 243] width 144 height 18
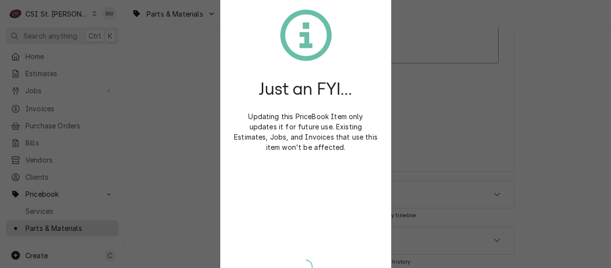
type textarea "x"
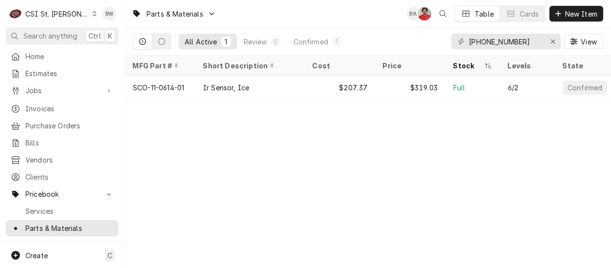
click at [244, 148] on div "Parts & Materials BW NF Table Cards New Item All Active 1 Review 0 Confirmed 1 …" at bounding box center [368, 134] width 486 height 268
drag, startPoint x: 516, startPoint y: 44, endPoint x: 434, endPoint y: 42, distance: 81.6
click at [437, 42] on div "All Active 1 Review 0 Confirmed 1 11-0614-01 View" at bounding box center [368, 41] width 470 height 27
paste input "2-3092"
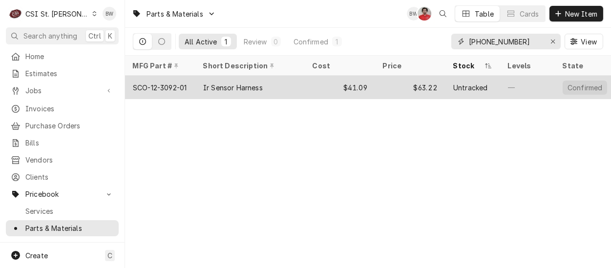
type input "[PHONE_NUMBER]"
click at [181, 87] on div "SCO-12-3092-01" at bounding box center [160, 88] width 54 height 10
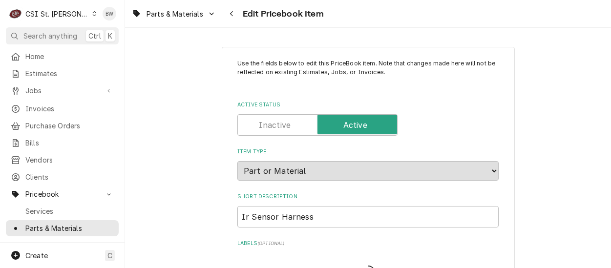
type textarea "x"
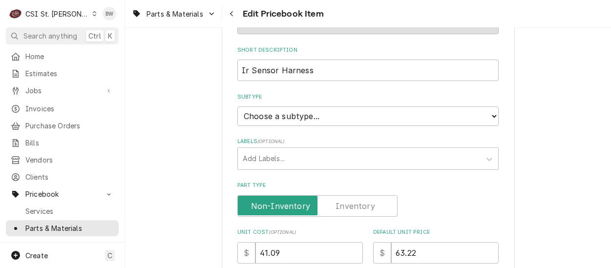
scroll to position [195, 0]
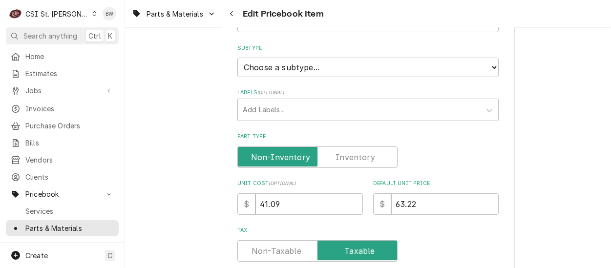
click at [356, 161] on label "Part Type" at bounding box center [317, 157] width 160 height 21
click at [356, 161] on input "Part Type" at bounding box center [317, 157] width 151 height 21
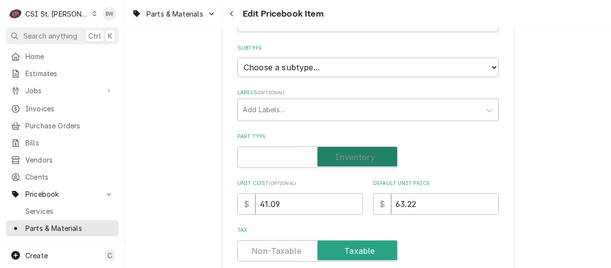
checkbox input "true"
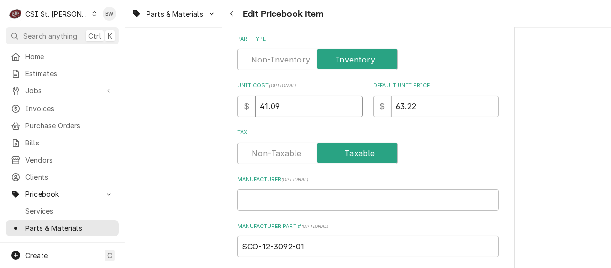
drag, startPoint x: 295, startPoint y: 105, endPoint x: 220, endPoint y: 99, distance: 75.4
type textarea "x"
type input "4"
type textarea "x"
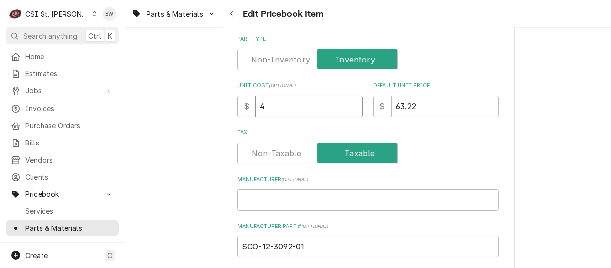
type input "46"
type textarea "x"
type input "46.0"
type textarea "x"
type input "46.00"
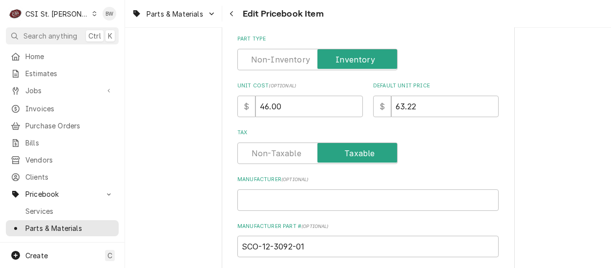
click at [262, 130] on label "Tax" at bounding box center [367, 133] width 261 height 8
drag, startPoint x: 418, startPoint y: 108, endPoint x: 371, endPoint y: 107, distance: 47.4
click at [373, 107] on div "$ 63.22" at bounding box center [436, 106] width 126 height 21
type textarea "x"
type input "7"
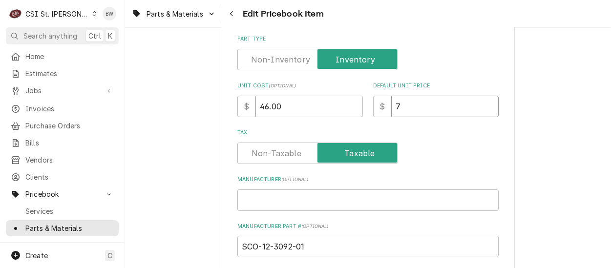
type textarea "x"
type input "70"
type textarea "x"
type input "70.7"
type textarea "x"
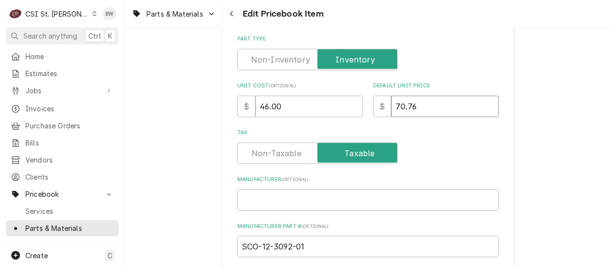
type input "70.76"
click at [427, 135] on div "Tax" at bounding box center [367, 146] width 261 height 35
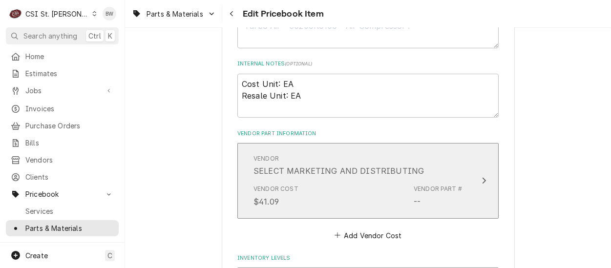
scroll to position [586, 0]
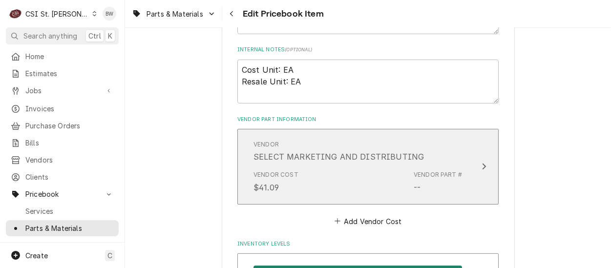
click at [389, 167] on div "Vendor Cost $41.09 Vendor Part # --" at bounding box center [357, 182] width 209 height 30
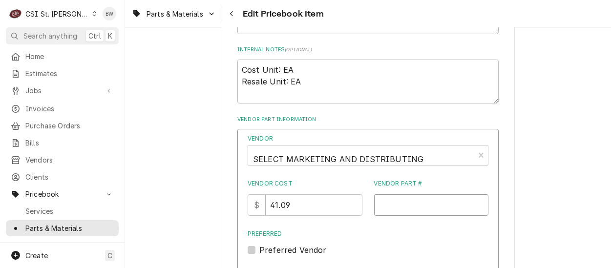
click at [392, 201] on input "Vendor Part #" at bounding box center [431, 204] width 115 height 21
paste input "12-3092-01"
drag, startPoint x: 420, startPoint y: 205, endPoint x: 381, endPoint y: 202, distance: 39.2
click at [381, 202] on input "12-3092-01" at bounding box center [431, 204] width 115 height 21
click at [376, 202] on input "12-3092-01" at bounding box center [431, 204] width 115 height 21
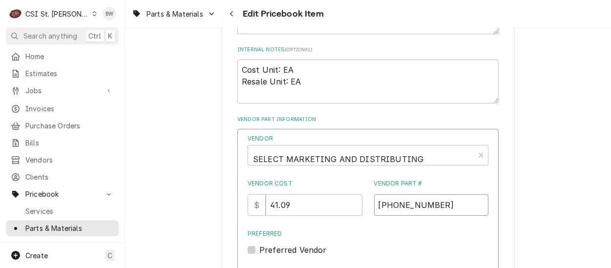
click at [375, 203] on input "12-3092-01" at bounding box center [431, 204] width 115 height 21
type input "SCO-12-3092-01"
drag, startPoint x: 317, startPoint y: 207, endPoint x: 256, endPoint y: 201, distance: 60.8
click at [261, 201] on div "$ 41.09" at bounding box center [305, 204] width 115 height 21
type input "46.00"
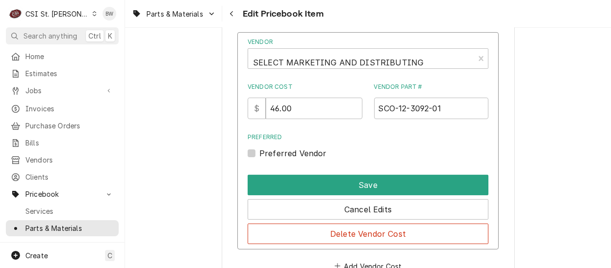
scroll to position [684, 0]
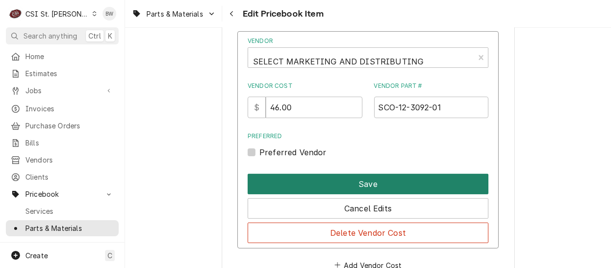
click at [350, 177] on button "Save" at bounding box center [368, 184] width 241 height 21
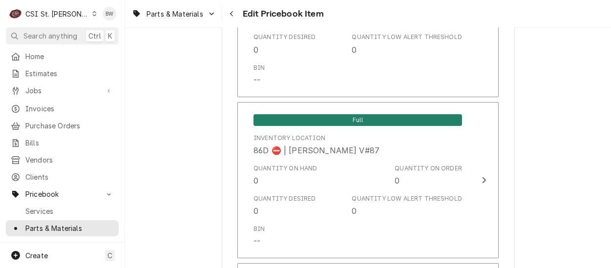
scroll to position [8380, 0]
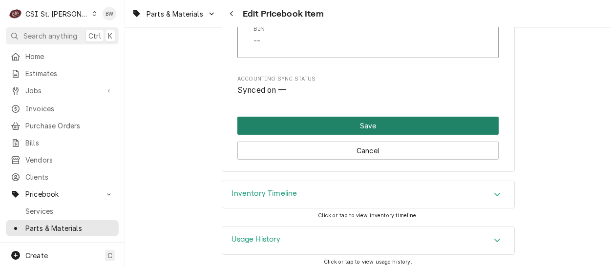
click at [347, 122] on button "Save" at bounding box center [367, 126] width 261 height 18
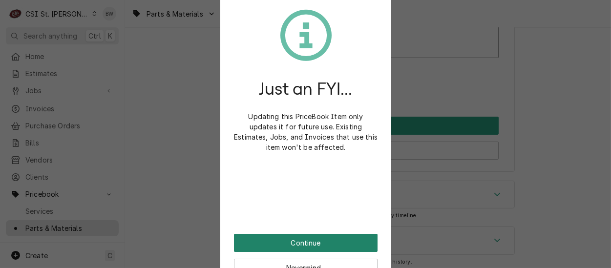
click at [294, 238] on button "Continue" at bounding box center [306, 243] width 144 height 18
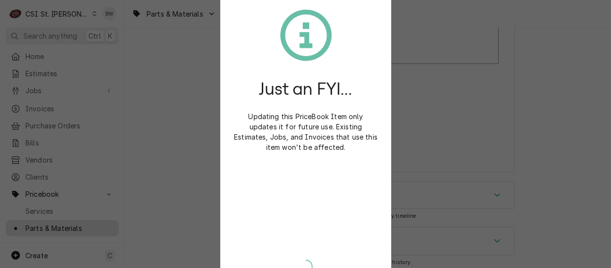
type textarea "x"
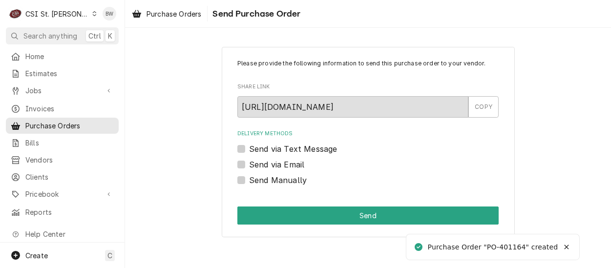
click at [253, 180] on label "Send Manually" at bounding box center [278, 180] width 58 height 12
click at [253, 180] on input "Send Manually" at bounding box center [379, 184] width 261 height 21
checkbox input "true"
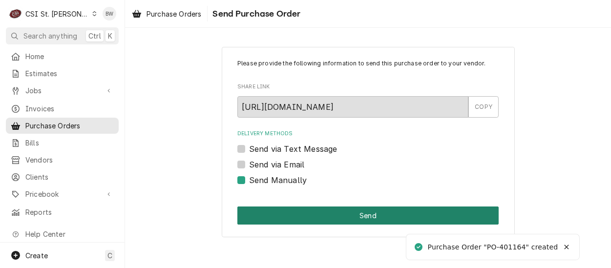
click at [305, 211] on button "Send" at bounding box center [367, 216] width 261 height 18
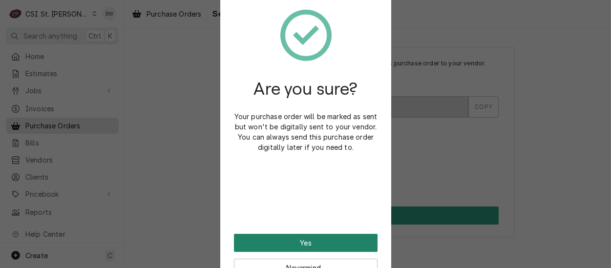
click at [296, 238] on button "Yes" at bounding box center [306, 243] width 144 height 18
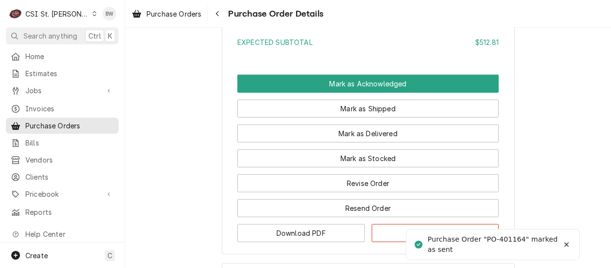
scroll to position [1270, 0]
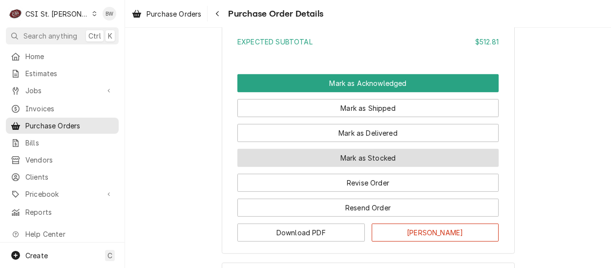
click at [292, 167] on button "Mark as Stocked" at bounding box center [367, 158] width 261 height 18
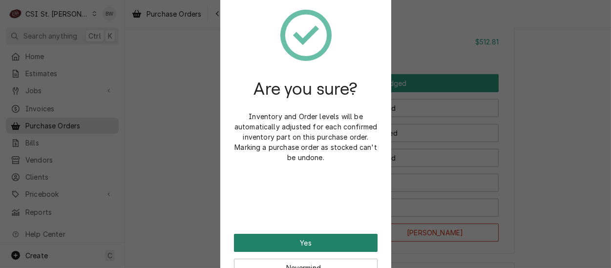
click at [300, 239] on button "Yes" at bounding box center [306, 243] width 144 height 18
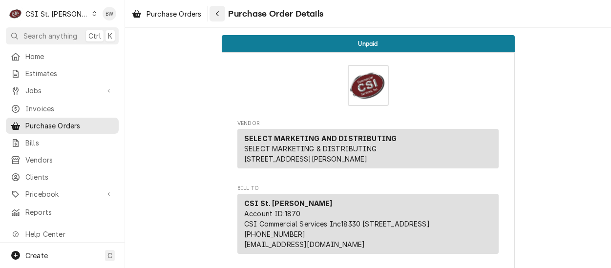
click at [218, 9] on div "Navigate back" at bounding box center [217, 14] width 10 height 10
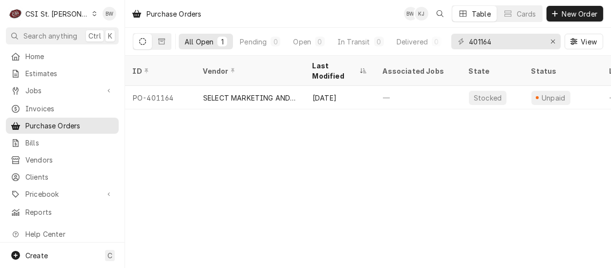
click at [221, 131] on div "Purchase Orders BW KJ Table Cards New Order All Open 1 Pending 0 Open 0 In Tran…" at bounding box center [368, 134] width 486 height 268
drag, startPoint x: 250, startPoint y: 118, endPoint x: 274, endPoint y: 139, distance: 31.9
click at [251, 119] on div "Purchase Orders BW KJ Table Cards New Order All Open 1 Pending 0 Open 0 In Tran…" at bounding box center [368, 134] width 486 height 268
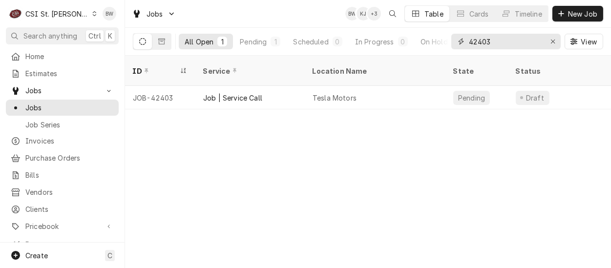
drag, startPoint x: 503, startPoint y: 41, endPoint x: 464, endPoint y: 42, distance: 38.6
click at [464, 42] on div "42403" at bounding box center [505, 42] width 109 height 16
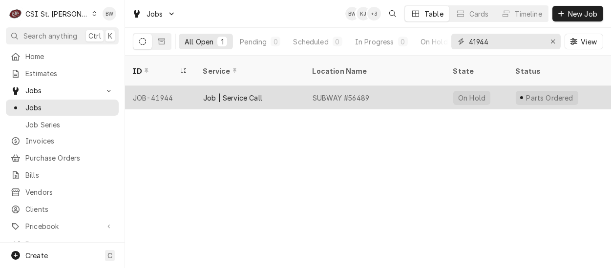
type input "41944"
click at [167, 86] on div "JOB-41944" at bounding box center [160, 97] width 70 height 23
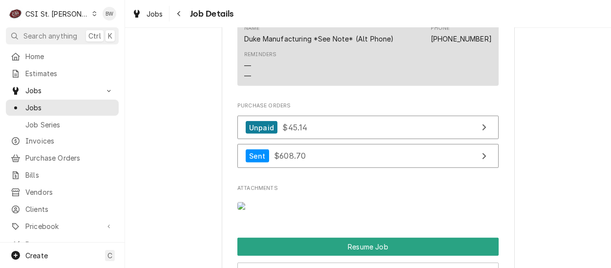
scroll to position [1270, 0]
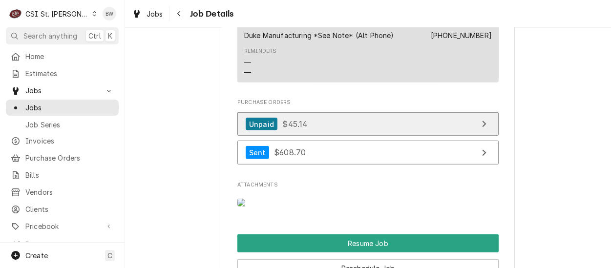
click at [280, 118] on div "Unpaid $45.14" at bounding box center [277, 124] width 62 height 13
click at [290, 121] on span "$45.14" at bounding box center [294, 124] width 25 height 10
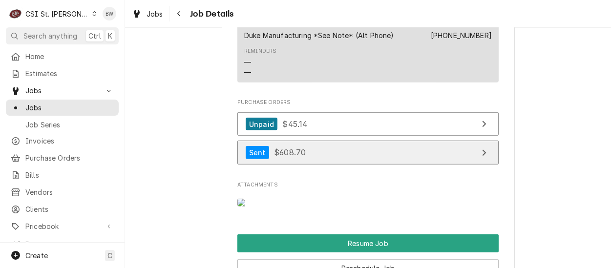
click at [286, 154] on span "$608.70" at bounding box center [290, 152] width 32 height 10
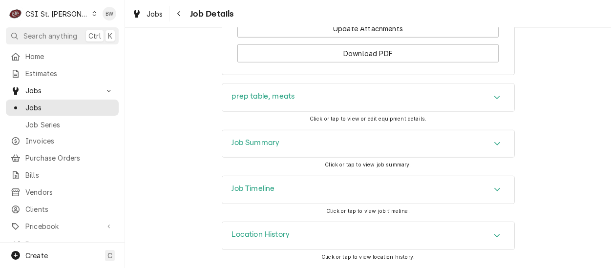
scroll to position [1702, 0]
click at [232, 142] on h3 "Job Summary" at bounding box center [256, 142] width 48 height 9
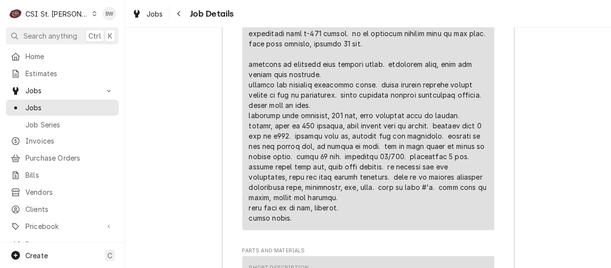
scroll to position [3119, 0]
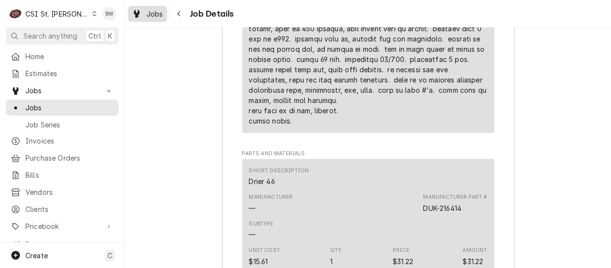
click at [146, 9] on div "Jobs" at bounding box center [147, 14] width 35 height 12
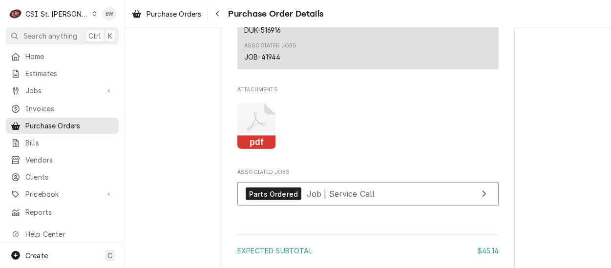
scroll to position [879, 0]
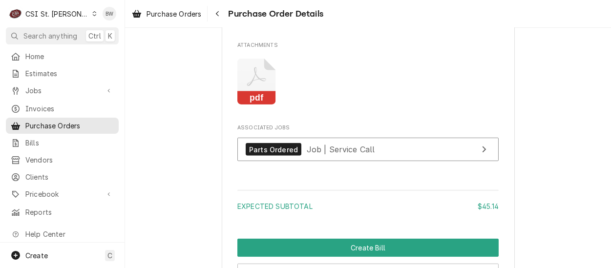
click at [258, 105] on icon "Attachments" at bounding box center [256, 82] width 39 height 46
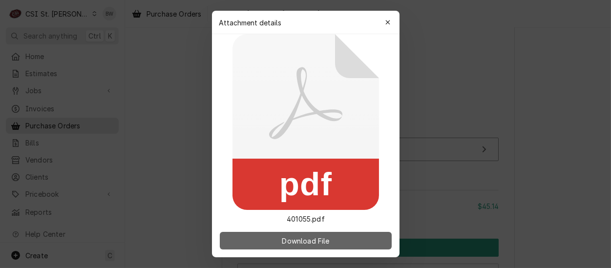
click at [306, 237] on span "Download File" at bounding box center [305, 241] width 51 height 10
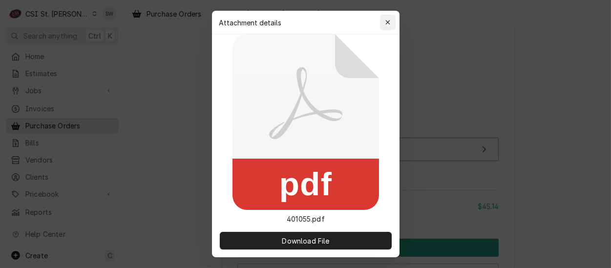
click at [383, 21] on div "button" at bounding box center [388, 23] width 10 height 10
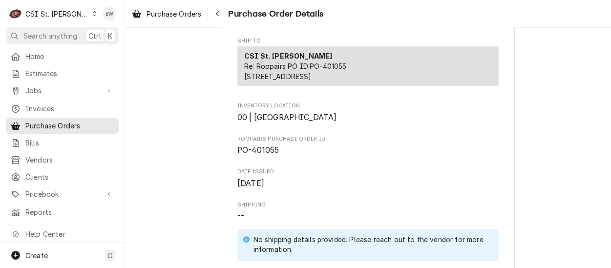
scroll to position [244, 0]
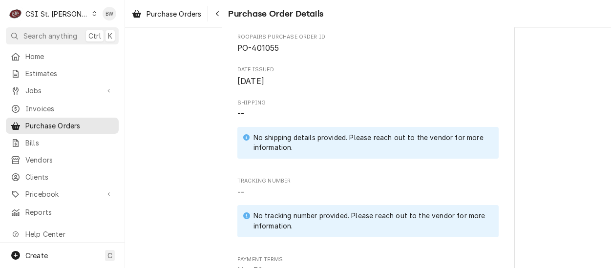
scroll to position [342, 0]
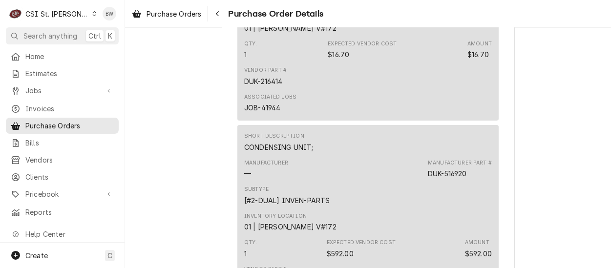
scroll to position [684, 0]
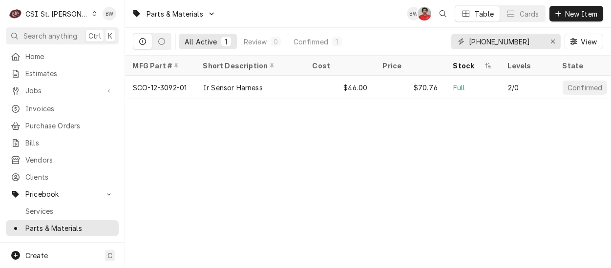
drag, startPoint x: 519, startPoint y: 43, endPoint x: 440, endPoint y: 43, distance: 78.6
click at [440, 43] on div "All Active 1 Review 0 Confirmed 1 12-3092-01 View" at bounding box center [368, 41] width 470 height 27
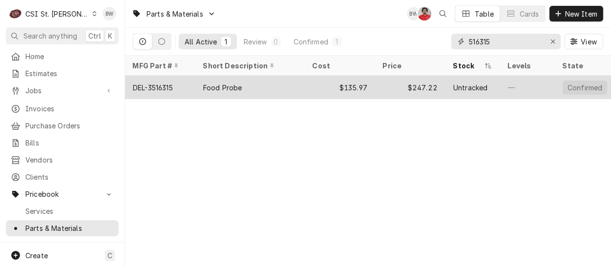
type input "516315"
click at [186, 84] on div "DEL-3516315" at bounding box center [160, 87] width 70 height 23
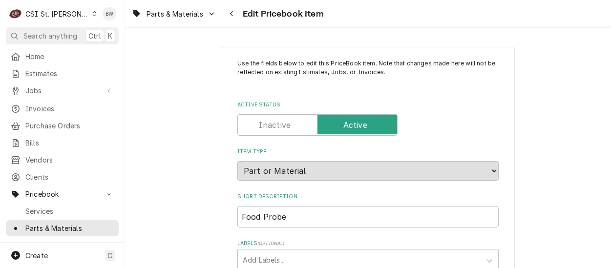
type textarea "x"
click at [234, 21] on button "Navigate back" at bounding box center [232, 14] width 16 height 16
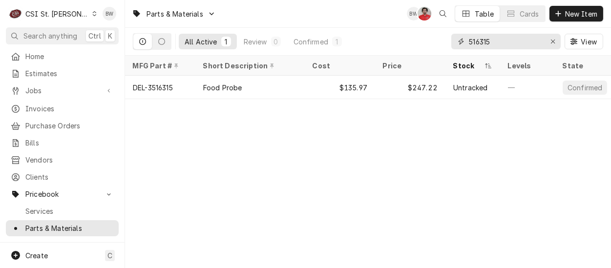
drag, startPoint x: 504, startPoint y: 39, endPoint x: 426, endPoint y: 42, distance: 78.2
click at [426, 42] on div "All Active 1 Review 0 Confirmed 1 516315 View" at bounding box center [368, 41] width 470 height 27
type input "516916"
click at [178, 84] on div "DUK-516916" at bounding box center [160, 87] width 70 height 23
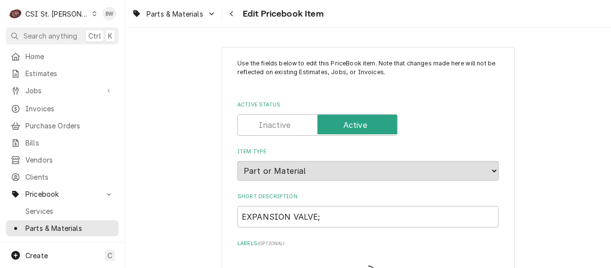
type textarea "x"
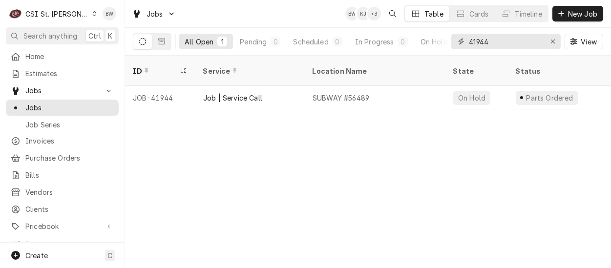
drag, startPoint x: 490, startPoint y: 39, endPoint x: 459, endPoint y: 39, distance: 31.3
click at [463, 39] on div "41944" at bounding box center [505, 42] width 109 height 16
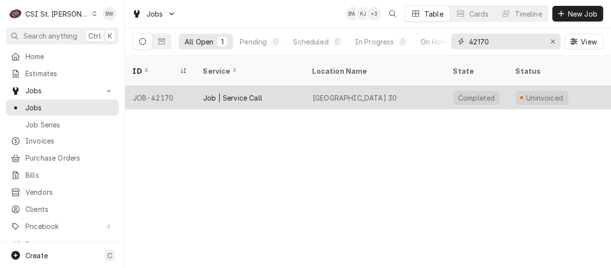
type input "42170"
click at [162, 86] on div "JOB-42170" at bounding box center [160, 97] width 70 height 23
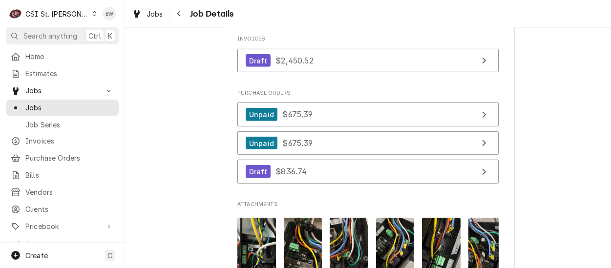
scroll to position [1172, 0]
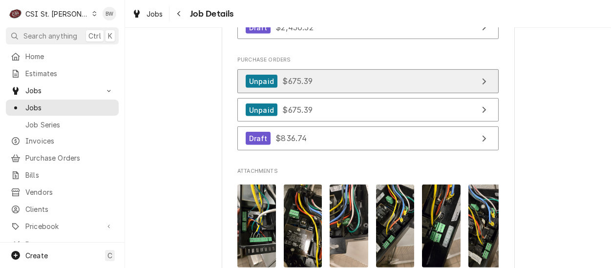
click at [289, 86] on span "$675.39" at bounding box center [297, 81] width 30 height 10
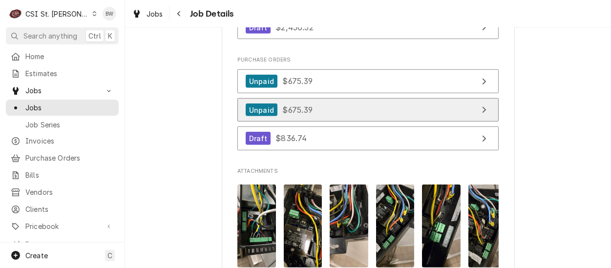
click at [293, 115] on span "$675.39" at bounding box center [297, 110] width 30 height 10
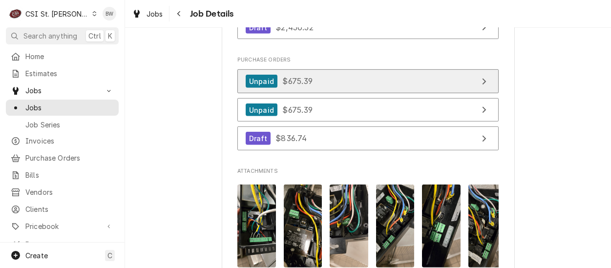
click at [295, 86] on span "$675.39" at bounding box center [297, 81] width 30 height 10
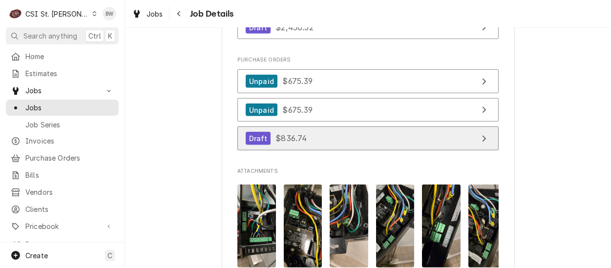
click at [287, 143] on span "$836.74" at bounding box center [290, 138] width 31 height 10
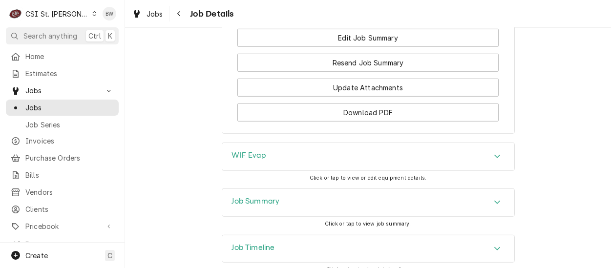
scroll to position [1603, 0]
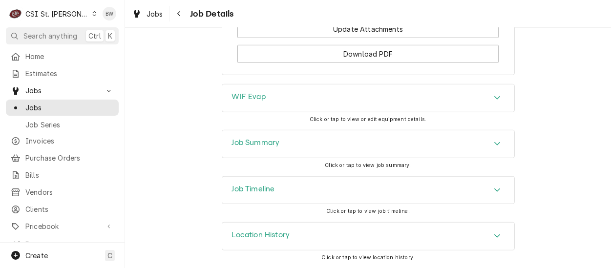
click at [248, 140] on h3 "Job Summary" at bounding box center [256, 142] width 48 height 9
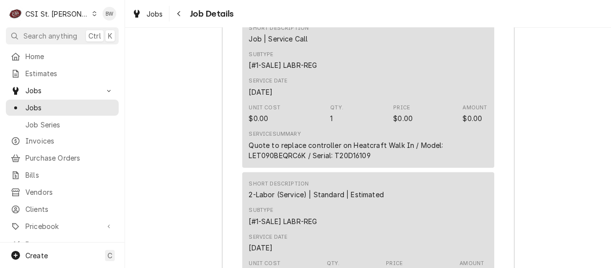
scroll to position [2057, 0]
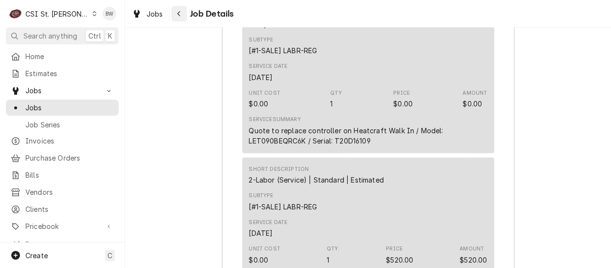
click at [180, 18] on div "Navigate back" at bounding box center [179, 14] width 10 height 10
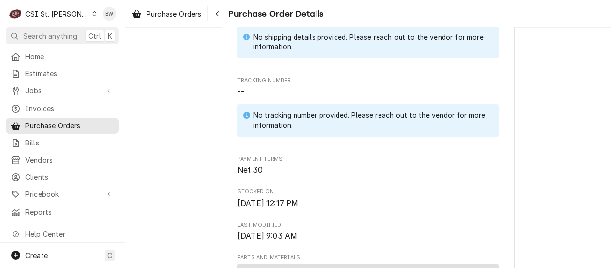
scroll to position [342, 0]
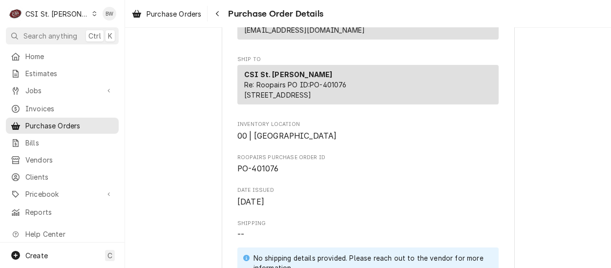
scroll to position [244, 0]
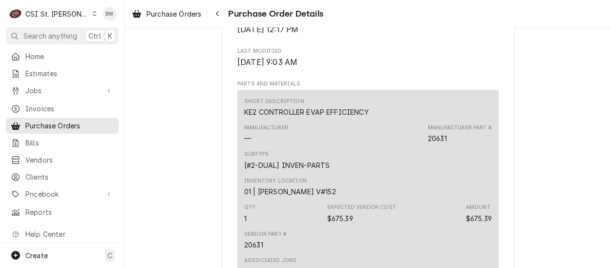
scroll to position [635, 0]
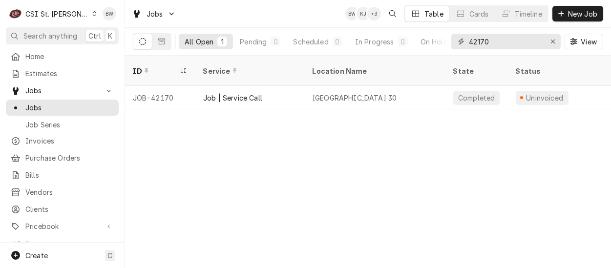
drag, startPoint x: 493, startPoint y: 40, endPoint x: 456, endPoint y: 41, distance: 36.6
click at [456, 41] on div "42170" at bounding box center [505, 42] width 109 height 16
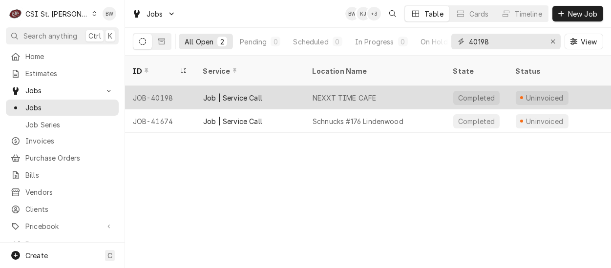
type input "40198"
click at [168, 86] on div "JOB-40198" at bounding box center [160, 97] width 70 height 23
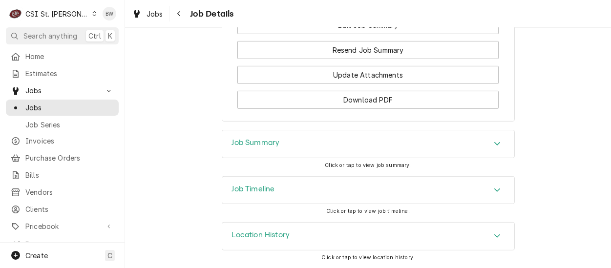
scroll to position [1123, 0]
click at [232, 143] on h3 "Job Summary" at bounding box center [256, 142] width 48 height 9
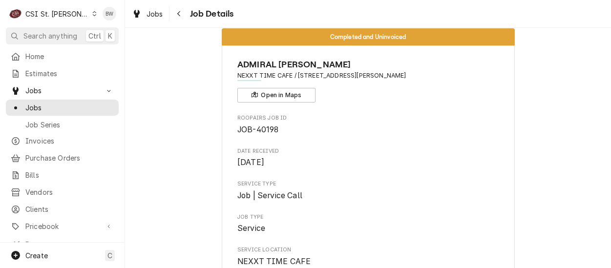
scroll to position [0, 0]
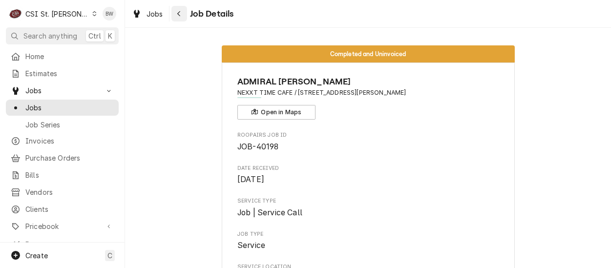
click at [182, 17] on div "Navigate back" at bounding box center [179, 14] width 10 height 10
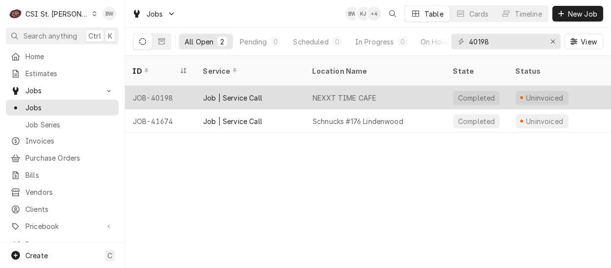
click at [174, 86] on div "JOB-40198" at bounding box center [160, 97] width 70 height 23
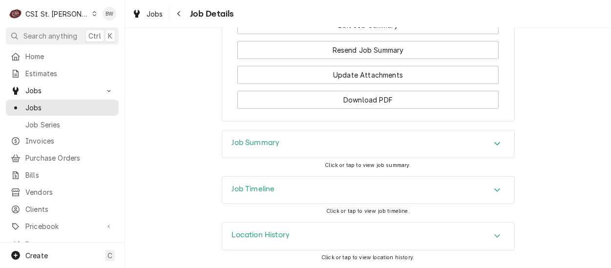
scroll to position [1127, 0]
click at [262, 191] on h3 "Job Timeline" at bounding box center [253, 189] width 43 height 9
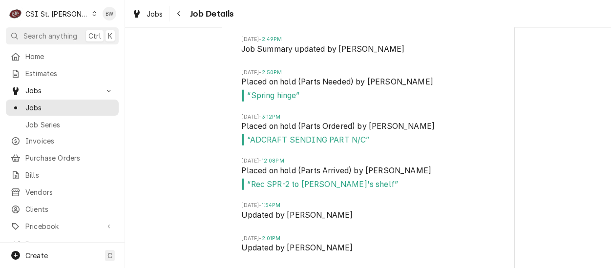
scroll to position [1664, 0]
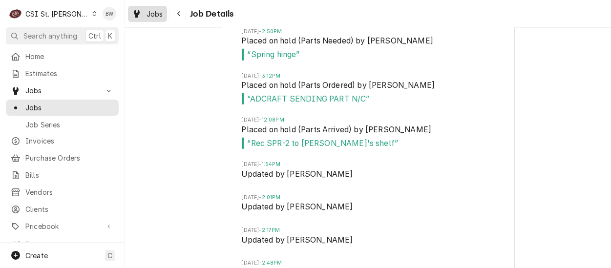
click at [160, 17] on span "Jobs" at bounding box center [155, 14] width 17 height 10
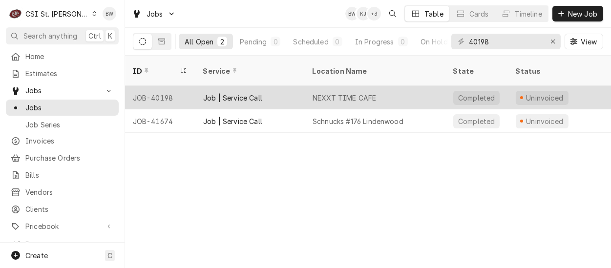
click at [173, 86] on div "JOB-40198" at bounding box center [160, 97] width 70 height 23
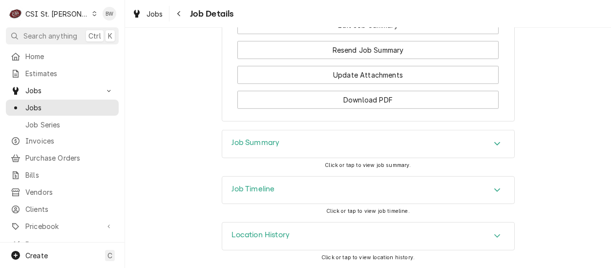
scroll to position [1078, 0]
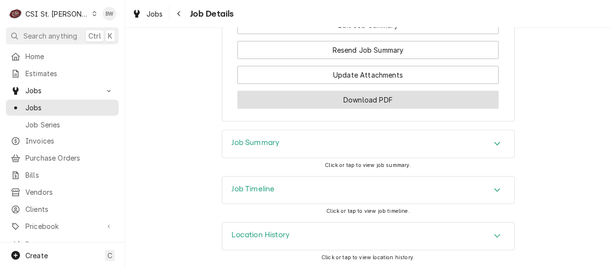
click at [305, 109] on button "Download PDF" at bounding box center [367, 100] width 261 height 18
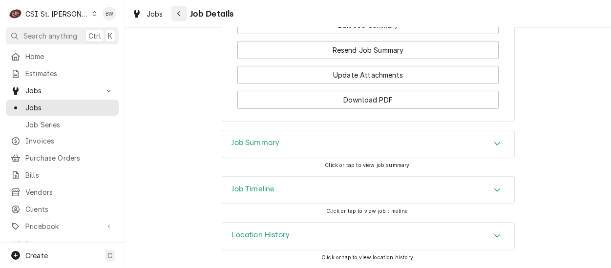
click at [180, 14] on icon "Navigate back" at bounding box center [179, 13] width 4 height 7
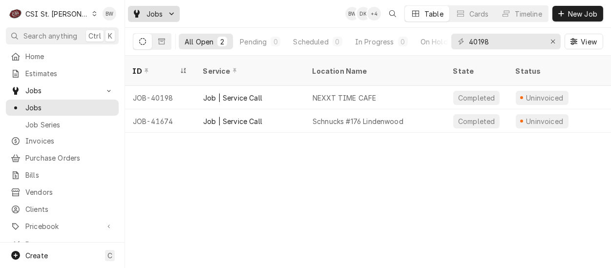
click at [159, 17] on span "Jobs" at bounding box center [155, 14] width 17 height 10
click at [496, 42] on html "C CSI St. Louis BW Search anything Ctrl K Home Estimates Jobs Jobs Job Series I…" at bounding box center [305, 134] width 611 height 268
drag, startPoint x: 496, startPoint y: 42, endPoint x: 457, endPoint y: 42, distance: 39.1
click at [457, 42] on div "40198" at bounding box center [505, 42] width 109 height 16
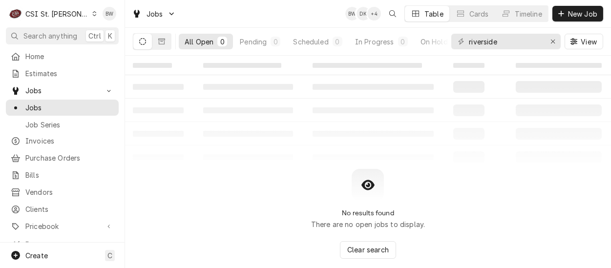
drag, startPoint x: 256, startPoint y: 156, endPoint x: 251, endPoint y: 155, distance: 5.9
click at [256, 158] on table "‌ ‌ ‌ ‌ ‌ ‌ ‌ ‌ ‌ ‌ ‌ ‌ ‌ ‌ ‌ ‌ ‌ ‌ ‌ ‌ ‌ ‌ ‌ ‌ ‌ ‌ ‌ ‌ ‌ ‌ ‌ ‌ ‌ ‌ ‌ ‌ ‌ ‌ ‌ ‌…" at bounding box center [368, 112] width 486 height 113
click at [499, 40] on input "riverside" at bounding box center [505, 42] width 73 height 16
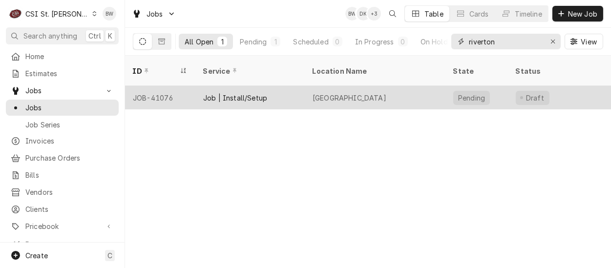
type input "riverton"
click at [155, 86] on div "JOB-41076" at bounding box center [160, 97] width 70 height 23
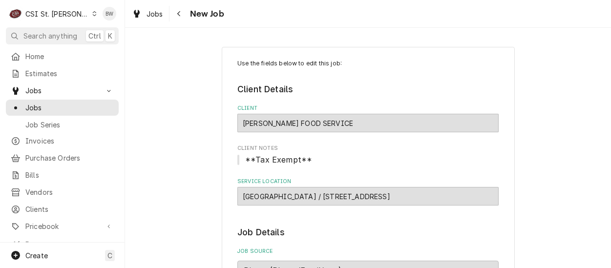
type textarea "x"
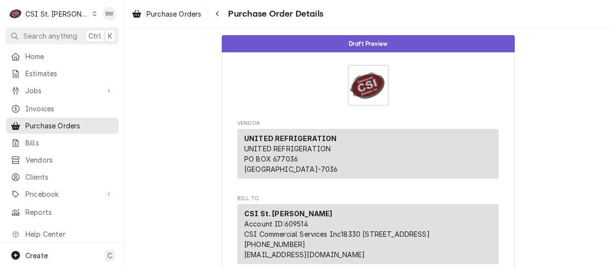
click at [70, 15] on div "C CSI St. [PERSON_NAME]" at bounding box center [53, 14] width 94 height 20
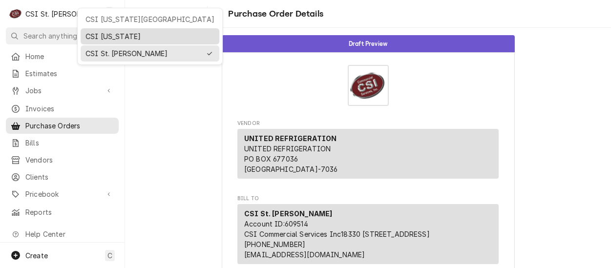
click at [100, 34] on div "CSI [US_STATE]" at bounding box center [149, 36] width 129 height 10
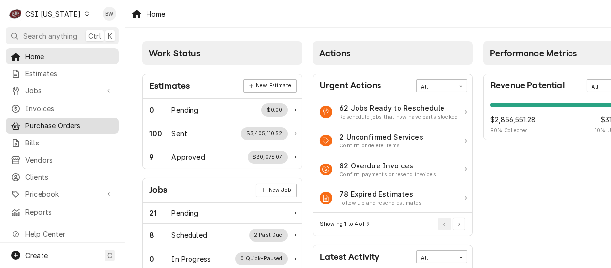
click at [56, 121] on span "Purchase Orders" at bounding box center [69, 126] width 88 height 10
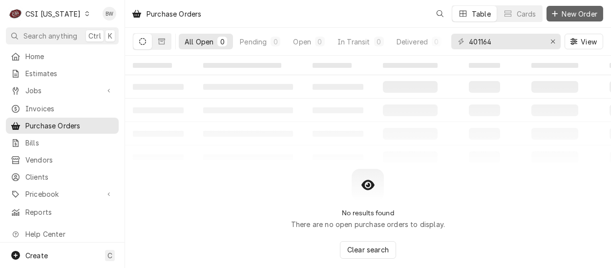
click at [569, 15] on span "New Order" at bounding box center [579, 14] width 39 height 10
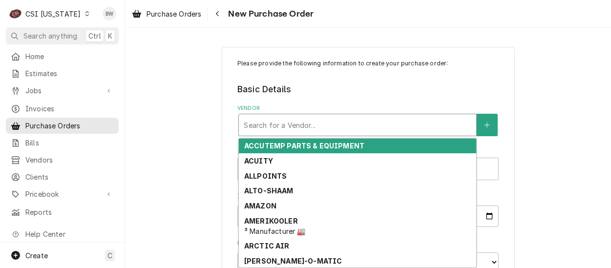
click at [256, 126] on div "Vendor" at bounding box center [358, 125] width 228 height 18
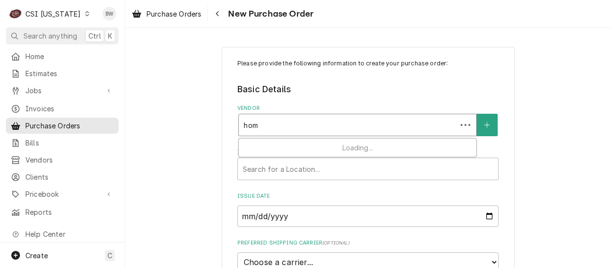
type input "home"
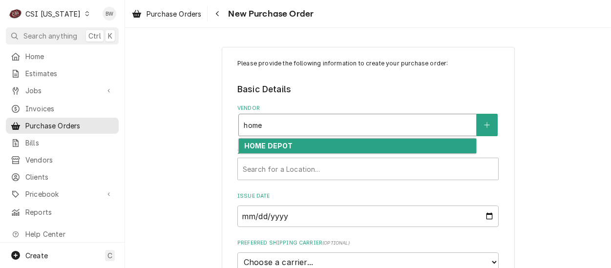
click at [258, 142] on strong "HOME DEPOT" at bounding box center [268, 146] width 49 height 8
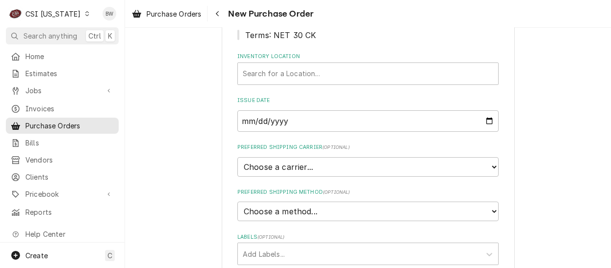
scroll to position [147, 0]
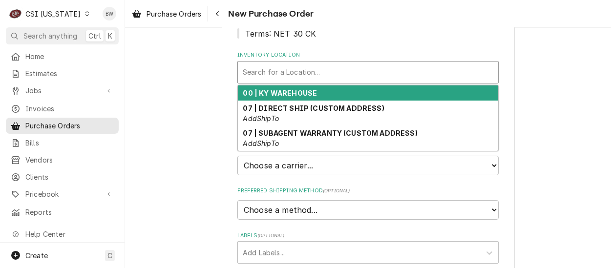
click at [273, 75] on div "Inventory Location" at bounding box center [368, 72] width 251 height 18
click at [277, 89] on strong "00 | KY WAREHOUSE" at bounding box center [280, 93] width 74 height 8
click at [277, 78] on div "Inventory Location" at bounding box center [361, 72] width 237 height 18
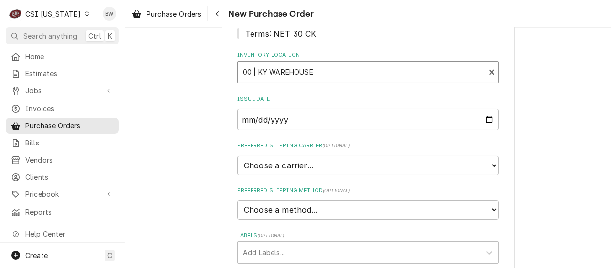
click at [277, 78] on div "Inventory Location" at bounding box center [361, 72] width 237 height 18
click at [193, 16] on span "Purchase Orders" at bounding box center [174, 14] width 55 height 10
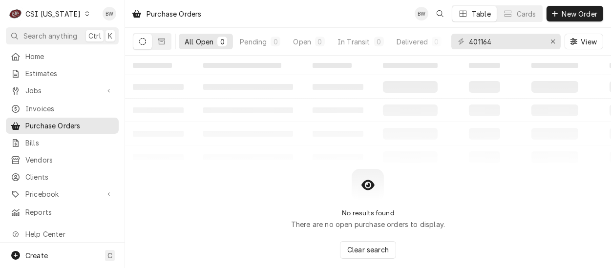
click at [70, 13] on div "CSI [US_STATE]" at bounding box center [52, 14] width 55 height 10
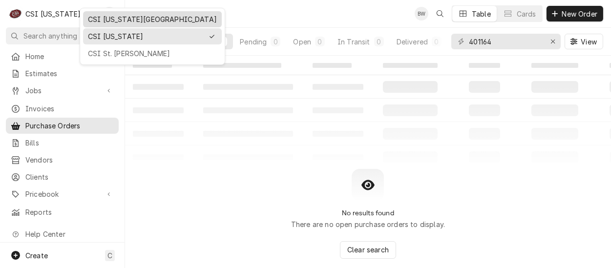
click at [105, 18] on div "CSI Kansas City" at bounding box center [152, 19] width 129 height 10
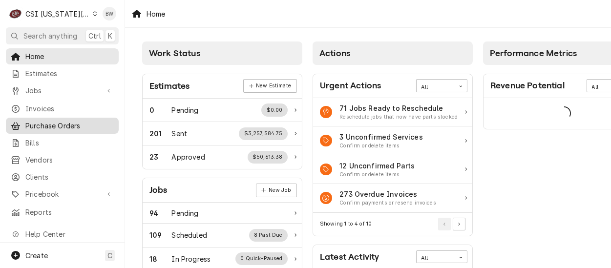
click at [58, 121] on span "Purchase Orders" at bounding box center [69, 126] width 88 height 10
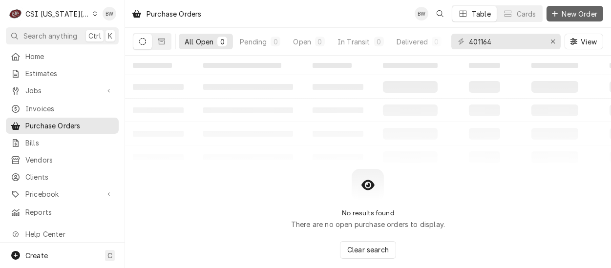
click at [568, 15] on span "New Order" at bounding box center [579, 14] width 39 height 10
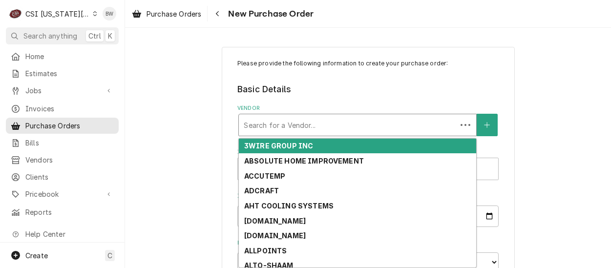
click at [251, 125] on div "Vendor" at bounding box center [348, 125] width 208 height 18
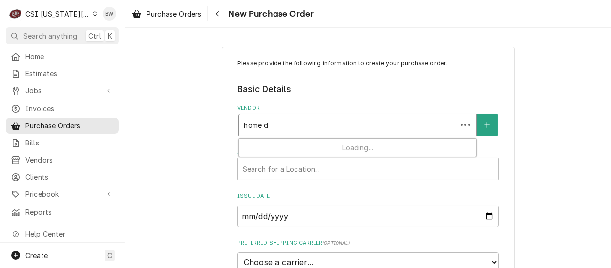
type input "home de"
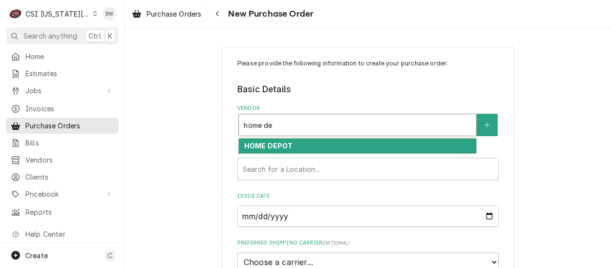
click at [248, 139] on div "HOME DEPOT" at bounding box center [357, 146] width 237 height 15
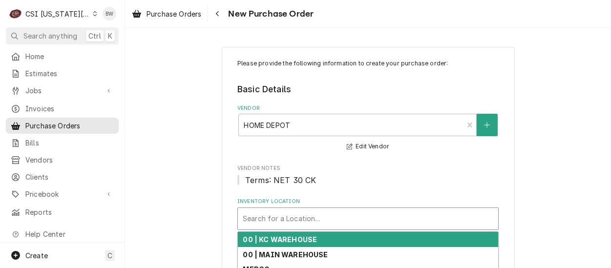
click at [273, 220] on div "Inventory Location" at bounding box center [368, 219] width 251 height 18
click at [285, 238] on strong "00 | KC WAREHOUSE" at bounding box center [280, 239] width 74 height 8
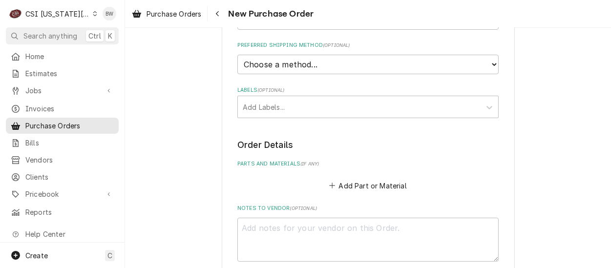
scroll to position [293, 0]
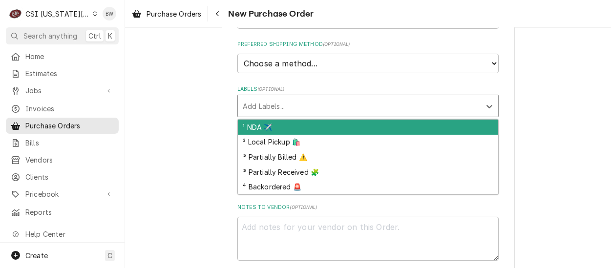
click at [262, 107] on div "Labels" at bounding box center [359, 106] width 233 height 18
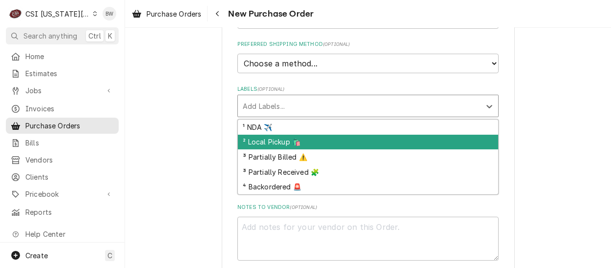
click at [256, 142] on div "² Local Pickup 🛍️" at bounding box center [368, 142] width 260 height 15
type textarea "x"
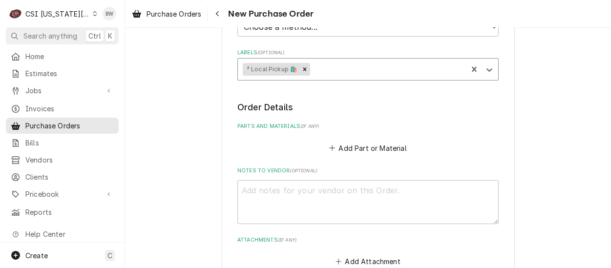
scroll to position [342, 0]
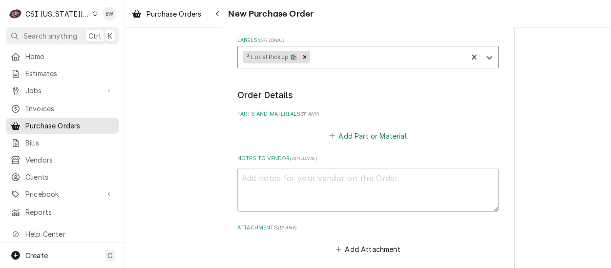
click at [358, 134] on button "Add Part or Material" at bounding box center [368, 136] width 81 height 14
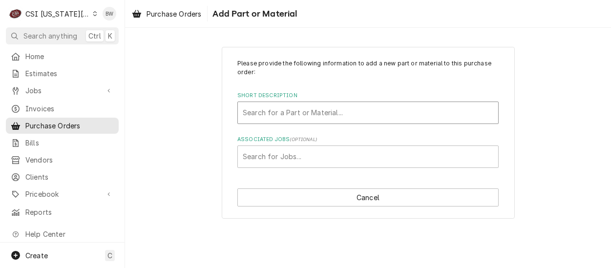
click at [259, 113] on div "Short Description" at bounding box center [368, 113] width 251 height 18
type input "tool replacement"
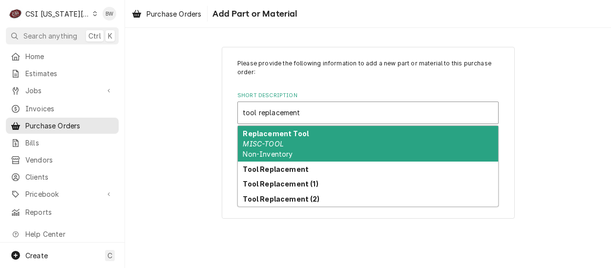
click at [280, 130] on strong "Replacement Tool" at bounding box center [276, 133] width 66 height 8
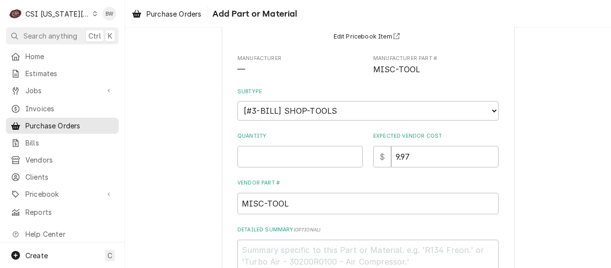
scroll to position [147, 0]
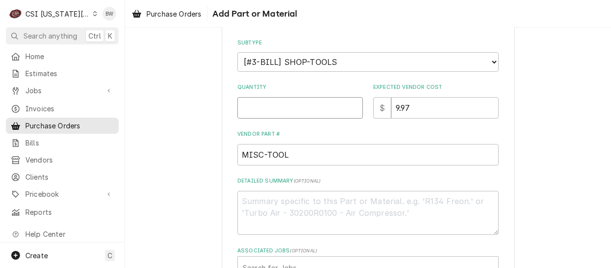
click at [249, 103] on input "Quantity" at bounding box center [300, 107] width 126 height 21
click at [249, 104] on input "Quantity" at bounding box center [300, 107] width 126 height 21
type textarea "x"
type input "1"
type textarea "x"
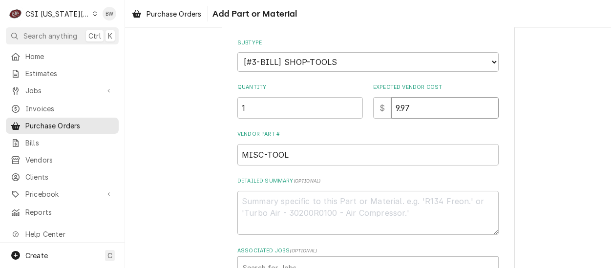
type input "0"
type textarea "x"
type input "00"
click at [260, 202] on textarea "Detailed Summary ( optional )" at bounding box center [367, 213] width 261 height 44
type textarea "x"
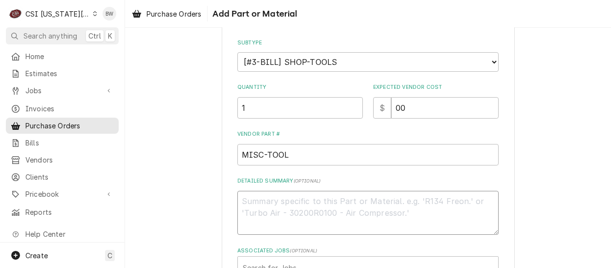
type textarea "D"
type textarea "x"
type textarea "Da"
type textarea "x"
type textarea "Dav"
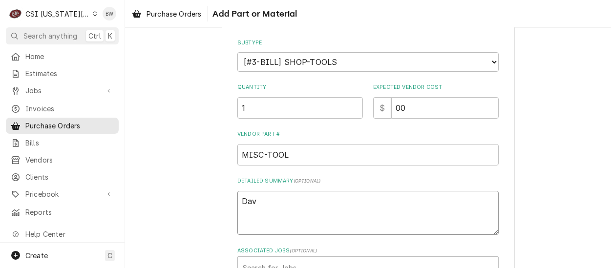
type textarea "x"
type textarea "Davi"
type textarea "x"
type textarea "David"
type textarea "x"
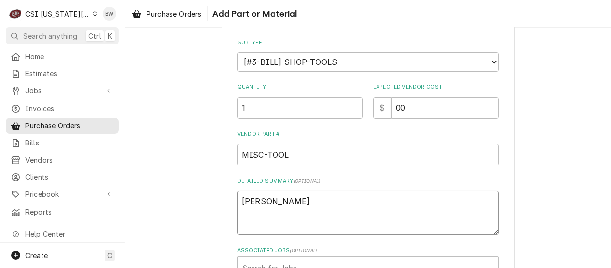
type textarea "David"
type textarea "x"
type textarea "David F"
type textarea "x"
type textarea "David F"
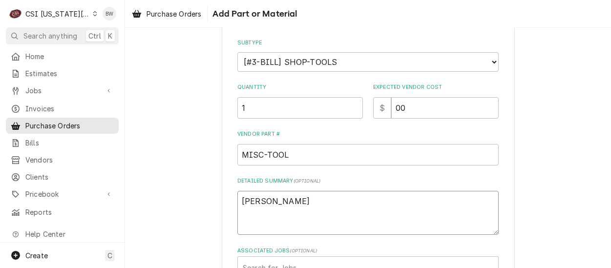
type textarea "x"
type textarea "David F p"
type textarea "x"
type textarea "David F pu"
type textarea "x"
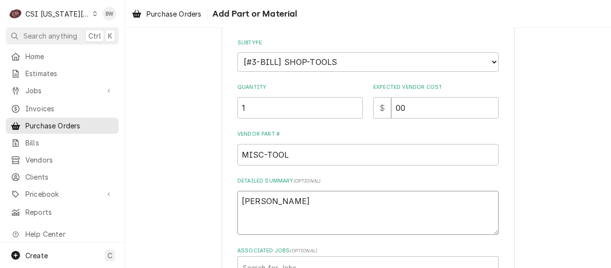
type textarea "David F pum"
type textarea "x"
type textarea "David F pump"
type textarea "x"
type textarea "David F pump"
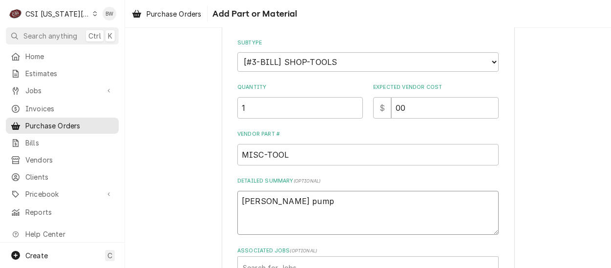
type textarea "x"
type textarea "David F pump s"
type textarea "x"
type textarea "David F pump sp"
type textarea "x"
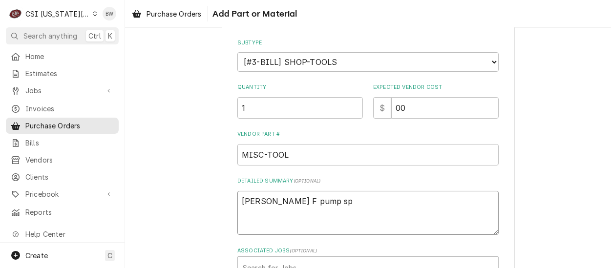
type textarea "David F pump spr"
type textarea "x"
type textarea "David F pump spra"
type textarea "x"
type textarea "David F pump spray"
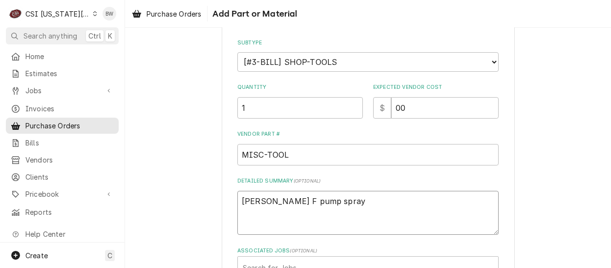
type textarea "x"
type textarea "David F pump spraye"
type textarea "x"
type textarea "David F pump sprayer"
type textarea "x"
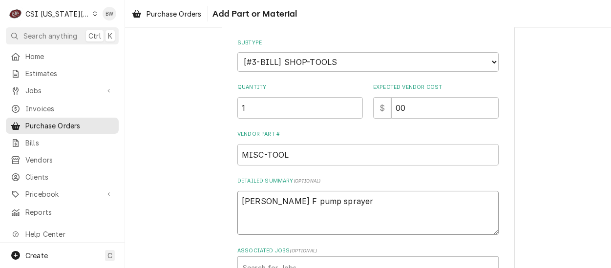
type textarea "David F pump sprayers"
type textarea "x"
type textarea "David F pump sprayers"
type textarea "x"
type textarea "David F pump sprayers w"
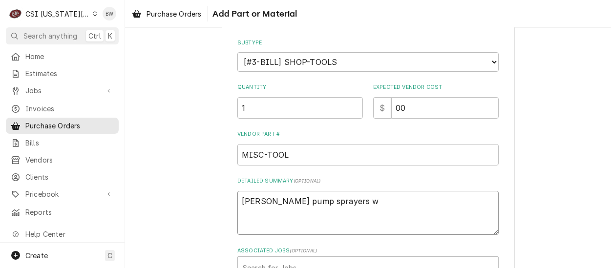
type textarea "x"
type textarea "David F pump sprayers wa"
type textarea "x"
type textarea "David F pump sprayers wae"
type textarea "x"
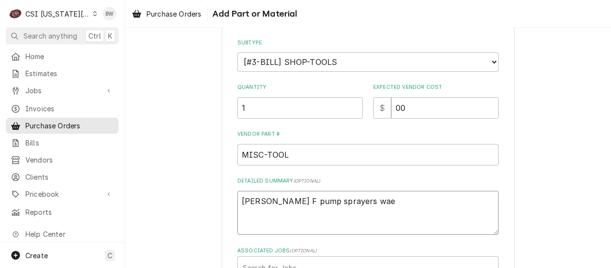
type textarea "David F pump sprayers waer"
type textarea "x"
type textarea "David F pump sprayers wae"
type textarea "x"
type textarea "David F pump sprayers wa"
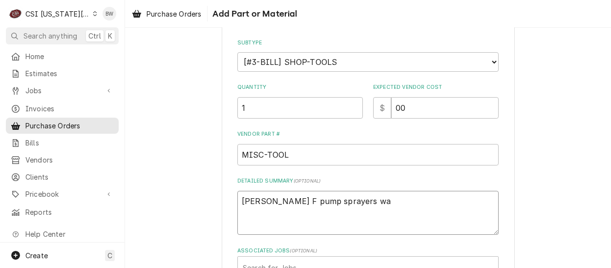
type textarea "x"
type textarea "David F pump sprayers wat"
type textarea "x"
type textarea "David F pump sprayers wate"
type textarea "x"
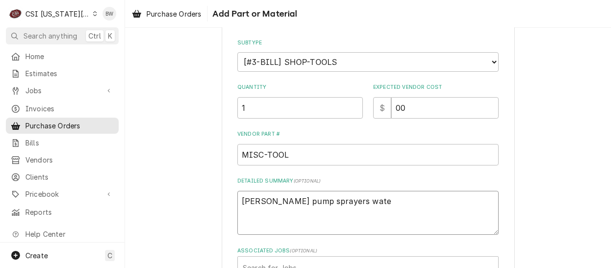
type textarea "David F pump sprayers water"
type textarea "x"
type textarea "David F pump sprayers water"
type textarea "x"
type textarea "David F pump sprayers water h"
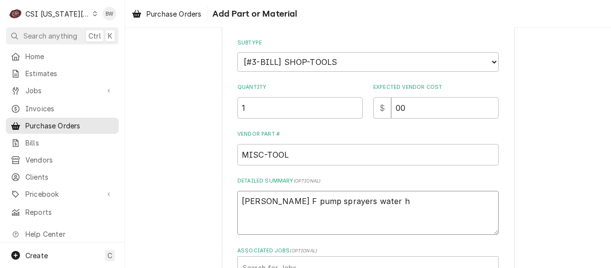
type textarea "x"
type textarea "David F pump sprayers water ho"
type textarea "x"
type textarea "David F pump sprayers water hos"
type textarea "x"
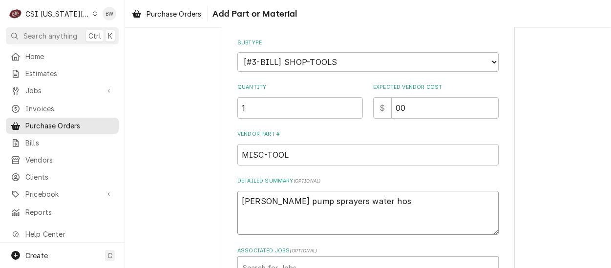
type textarea "David F pump sprayers water hose"
type textarea "x"
type textarea "David F pump sprayers water hoses"
type textarea "x"
type textarea "David F pump sprayers water hoses"
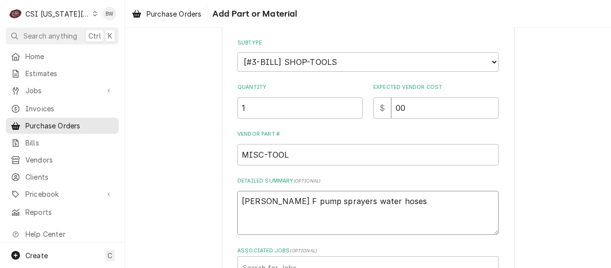
type textarea "x"
type textarea "David F pump sprayers water hoses f"
type textarea "x"
type textarea "David F pump sprayers water hoses fo"
type textarea "x"
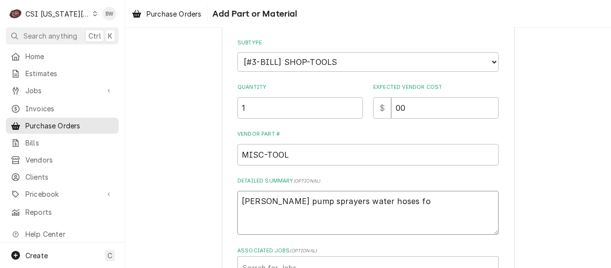
type textarea "David F pump sprayers water hoses for"
type textarea "x"
type textarea "David F pump sprayers water hoses for"
type textarea "x"
type textarea "David F pump sprayers water hoses for s"
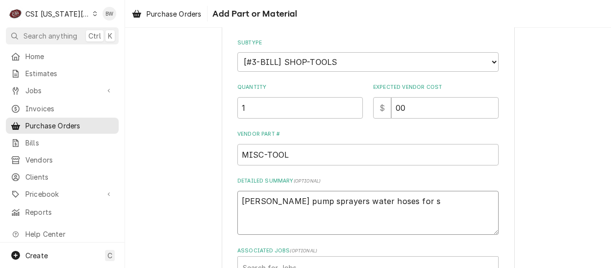
type textarea "x"
type textarea "David F pump sprayers water hoses for sh"
type textarea "x"
type textarea "David F pump sprayers water hoses for sho"
type textarea "x"
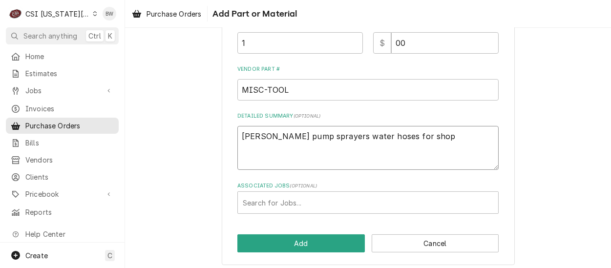
scroll to position [216, 0]
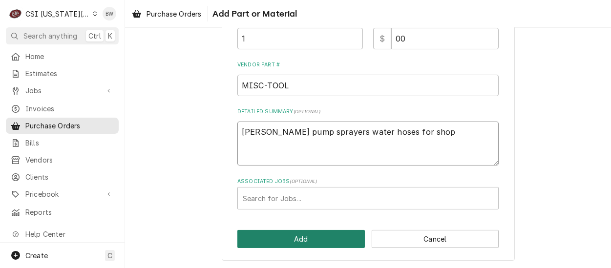
type textarea "David F pump sprayers water hoses for shop"
click at [300, 236] on button "Add" at bounding box center [300, 239] width 127 height 18
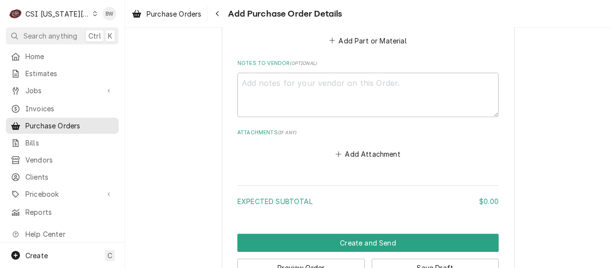
scroll to position [664, 0]
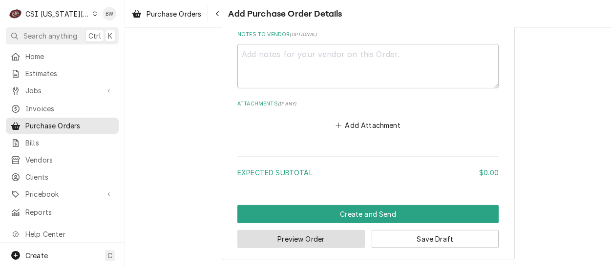
click at [289, 235] on button "Preview Order" at bounding box center [300, 239] width 127 height 18
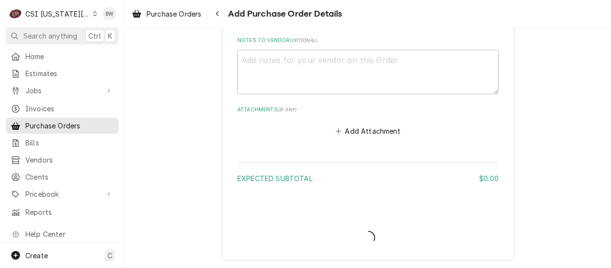
type textarea "x"
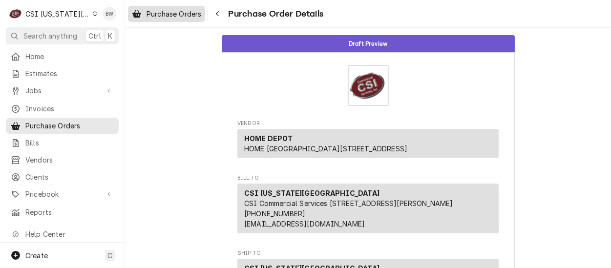
click at [180, 16] on span "Purchase Orders" at bounding box center [174, 14] width 55 height 10
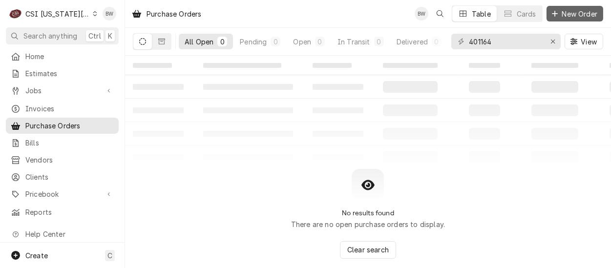
click at [569, 13] on span "New Order" at bounding box center [579, 14] width 39 height 10
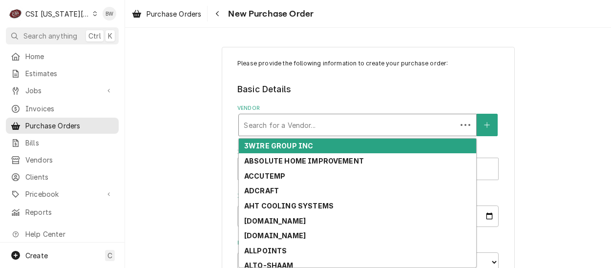
click at [250, 126] on div "Vendor" at bounding box center [348, 125] width 208 height 18
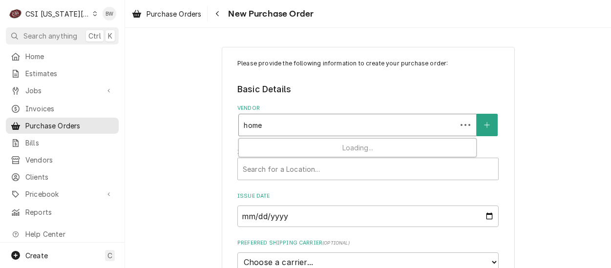
type input "home"
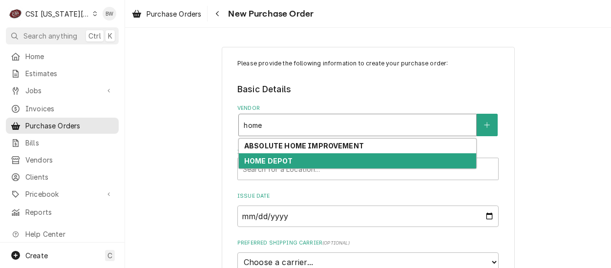
click at [256, 157] on strong "HOME DEPOT" at bounding box center [268, 161] width 49 height 8
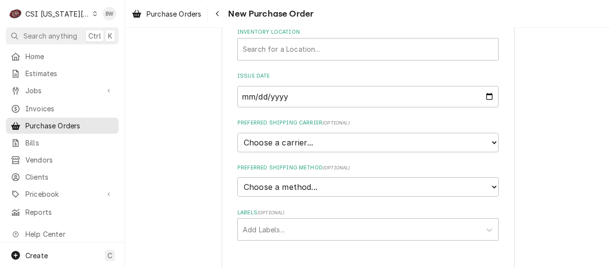
scroll to position [182, 0]
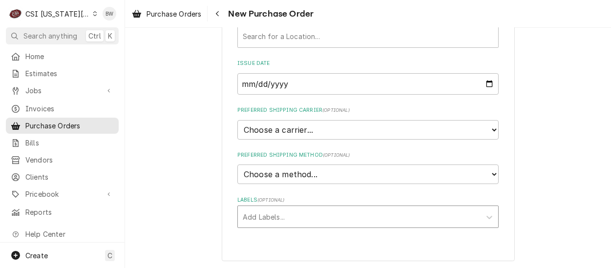
click at [252, 213] on div "Labels" at bounding box center [359, 217] width 233 height 18
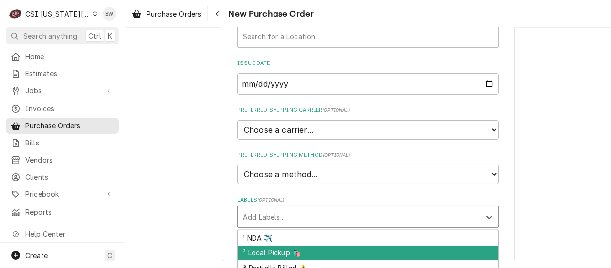
click at [258, 248] on div "² Local Pickup 🛍️" at bounding box center [368, 253] width 260 height 15
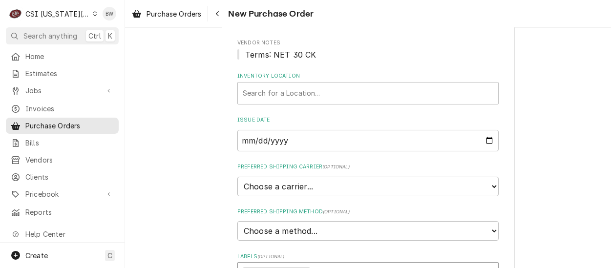
scroll to position [84, 0]
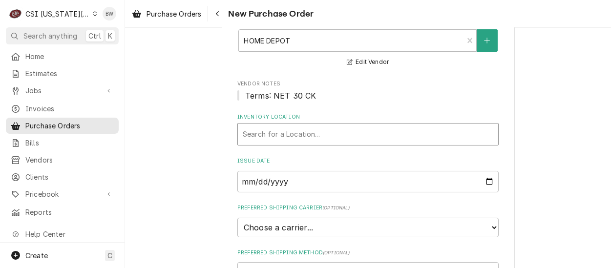
click at [283, 138] on div "Inventory Location" at bounding box center [368, 135] width 251 height 18
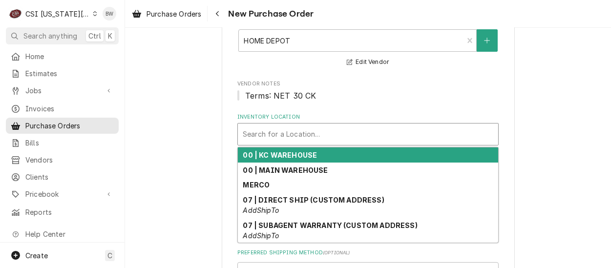
click at [287, 153] on strong "00 | KC WAREHOUSE" at bounding box center [280, 155] width 74 height 8
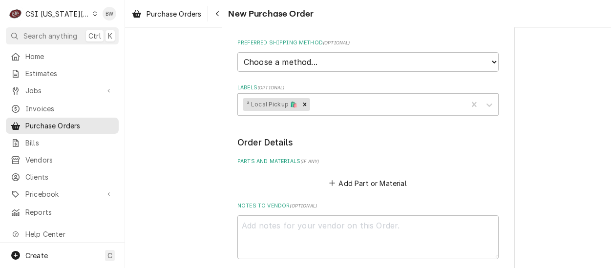
scroll to position [329, 0]
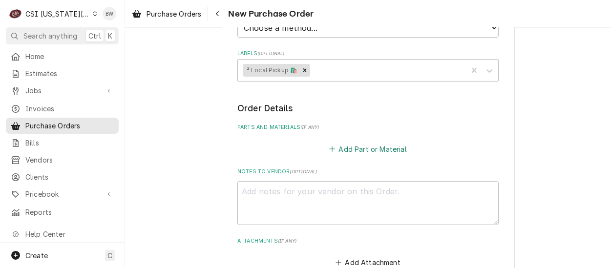
click at [347, 146] on button "Add Part or Material" at bounding box center [368, 149] width 81 height 14
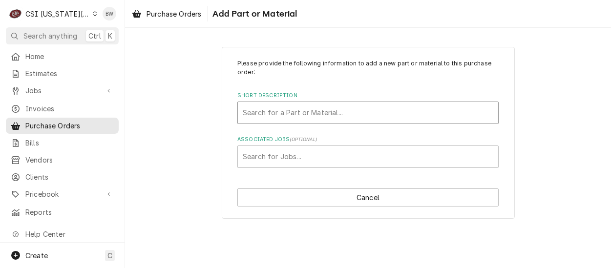
click at [282, 110] on div "Short Description" at bounding box center [368, 113] width 251 height 18
drag, startPoint x: 277, startPoint y: 113, endPoint x: 260, endPoint y: 113, distance: 16.6
click at [260, 113] on input "misc parts" at bounding box center [261, 113] width 36 height 16
type input "misc main"
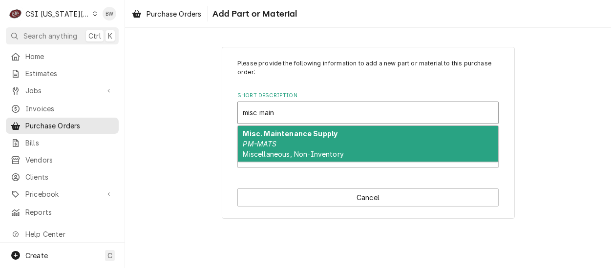
click at [268, 137] on strong "Misc. Maintenance Supply" at bounding box center [290, 133] width 95 height 8
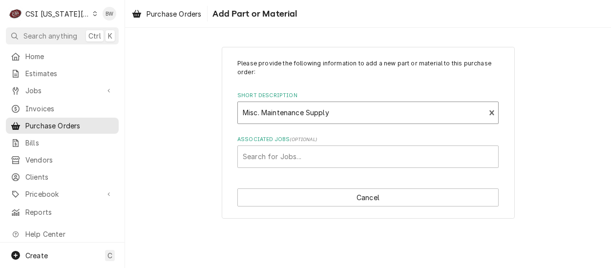
type textarea "x"
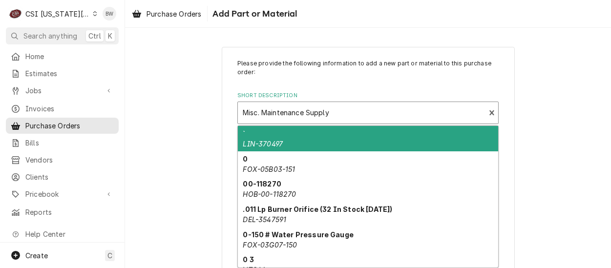
click at [331, 110] on div "Short Description" at bounding box center [361, 113] width 237 height 18
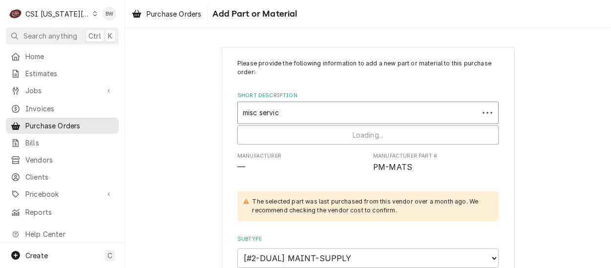
type input "misc service"
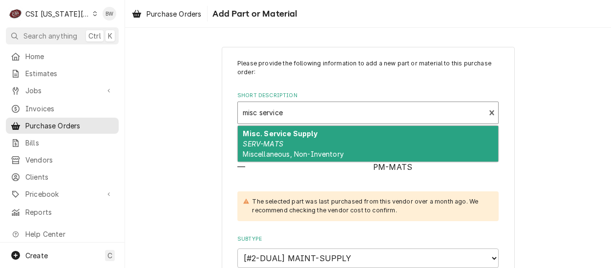
click at [294, 129] on div "Misc. Service Supply SERV-MATS Miscellaneous, Non-Inventory" at bounding box center [368, 144] width 260 height 36
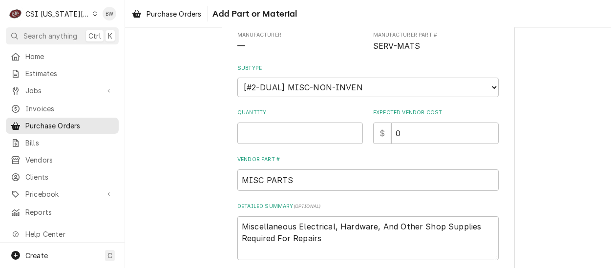
scroll to position [147, 0]
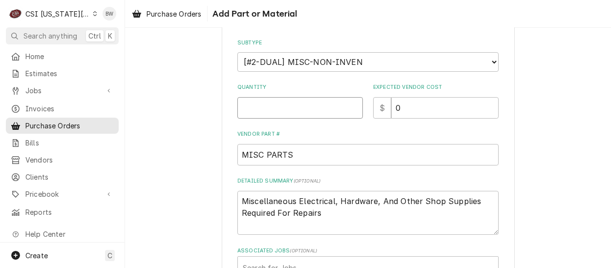
click at [264, 109] on input "Quantity" at bounding box center [300, 107] width 126 height 21
type textarea "x"
type input "1"
type textarea "x"
type input "00"
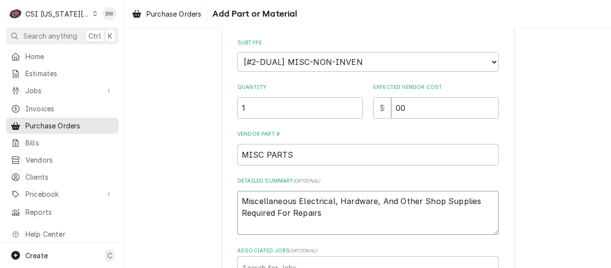
click at [340, 209] on textarea "Miscellaneous Electrical, Hardware, And Other Shop Supplies Required For Repairs" at bounding box center [367, 213] width 261 height 44
type textarea "x"
type textarea "Miscellaneous Electrical, Hardware, And Other Shop Supplies Required For Repair…"
type textarea "x"
type textarea "Miscellaneous Electrical, Hardware, And Other Shop Supplies Required For Repair…"
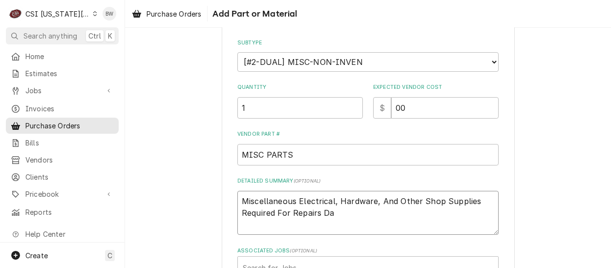
type textarea "x"
type textarea "Miscellaneous Electrical, Hardware, And Other Shop Supplies Required For Repair…"
type textarea "x"
type textarea "Miscellaneous Electrical, Hardware, And Other Shop Supplies Required For Repair…"
type textarea "x"
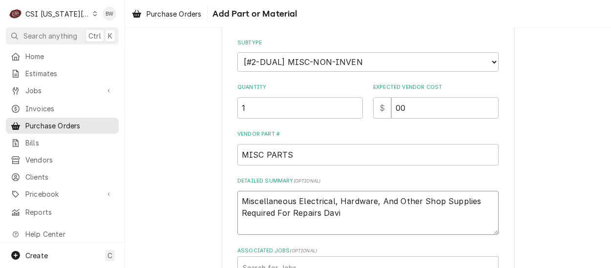
type textarea "Miscellaneous Electrical, Hardware, And Other Shop Supplies Required For Repair…"
type textarea "x"
type textarea "Miscellaneous Electrical, Hardware, And Other Shop Supplies Required For Repair…"
type textarea "x"
type textarea "Miscellaneous Electrical, Hardware, And Other Shop Supplies Required For Repair…"
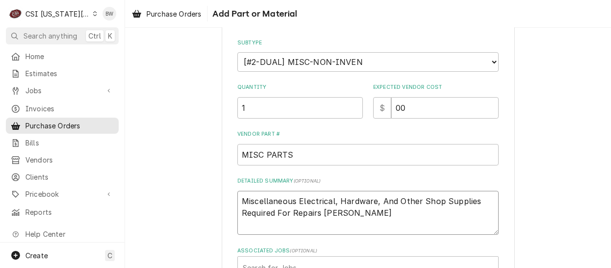
type textarea "x"
type textarea "Miscellaneous Electrical, Hardware, And Other Shop Supplies Required For Repair…"
type textarea "x"
type textarea "Miscellaneous Electrical, Hardware, And Other Shop Supplies Required For Repair…"
type textarea "x"
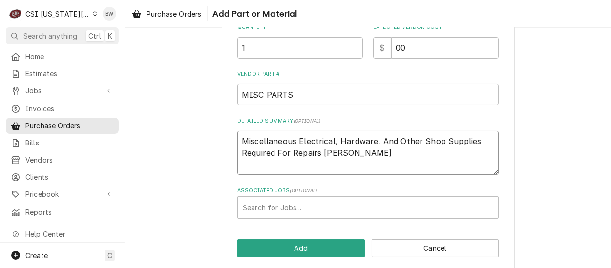
scroll to position [216, 0]
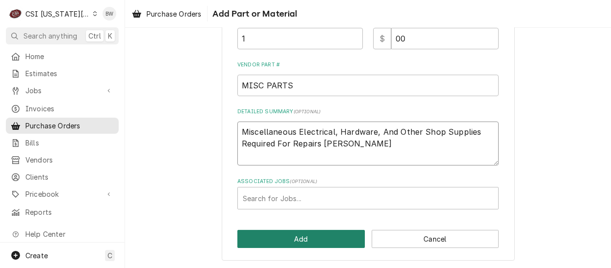
type textarea "Miscellaneous Electrical, Hardware, And Other Shop Supplies Required For Repair…"
click at [302, 234] on button "Add" at bounding box center [300, 239] width 127 height 18
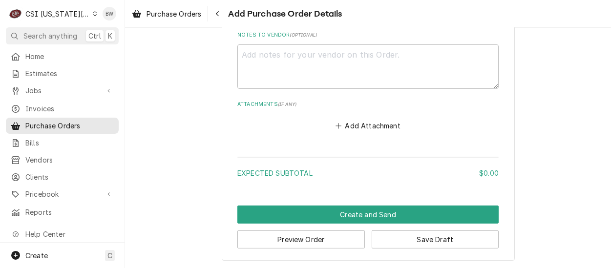
scroll to position [675, 0]
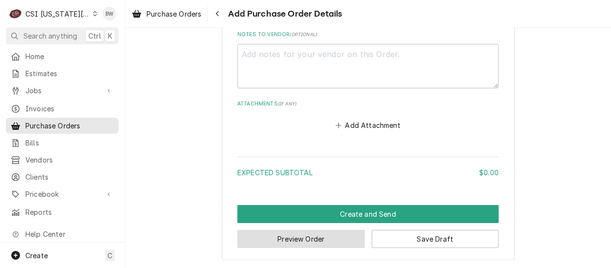
click at [268, 231] on button "Preview Order" at bounding box center [300, 239] width 127 height 18
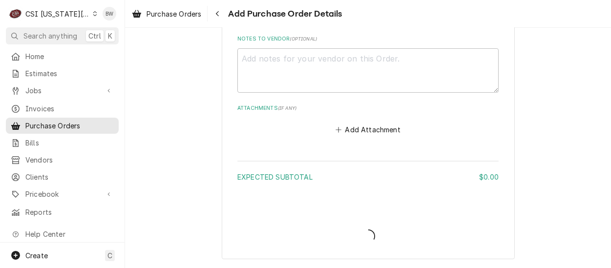
scroll to position [670, 0]
type textarea "x"
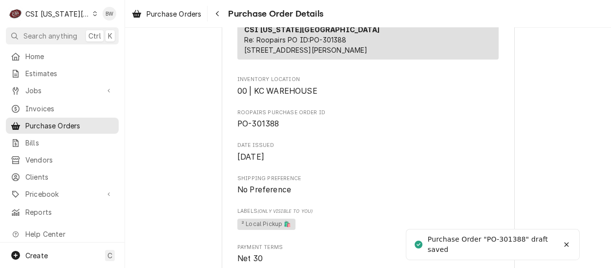
scroll to position [244, 0]
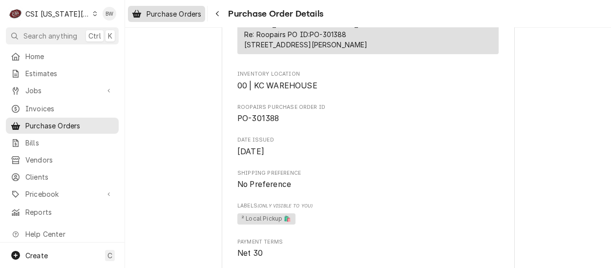
click at [178, 18] on span "Purchase Orders" at bounding box center [174, 14] width 55 height 10
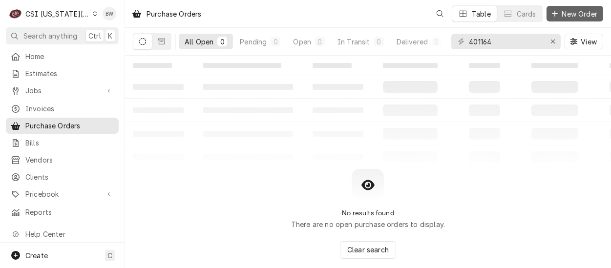
click at [577, 13] on span "New Order" at bounding box center [579, 14] width 39 height 10
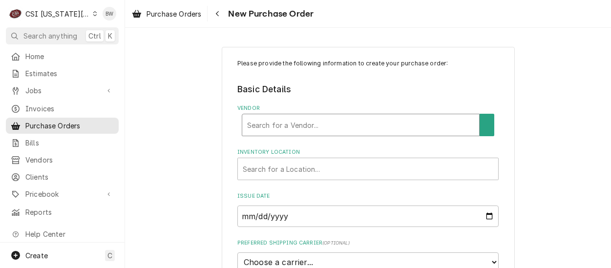
click at [257, 124] on div "Vendor" at bounding box center [361, 125] width 228 height 18
type input "home"
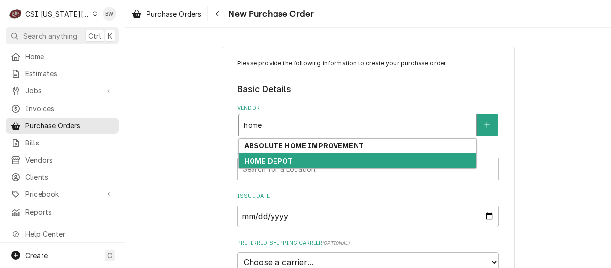
click at [267, 157] on strong "HOME DEPOT" at bounding box center [268, 161] width 49 height 8
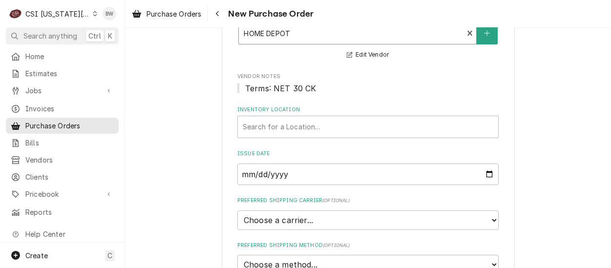
scroll to position [98, 0]
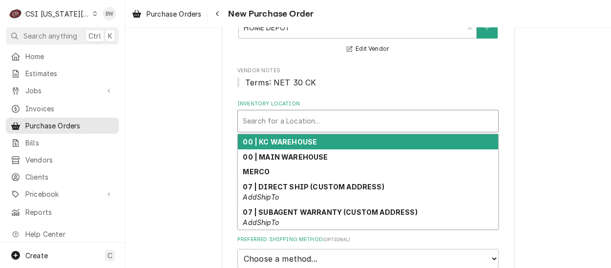
click at [262, 121] on div "Inventory Location" at bounding box center [368, 121] width 251 height 18
click at [264, 139] on strong "00 | KC WAREHOUSE" at bounding box center [280, 142] width 74 height 8
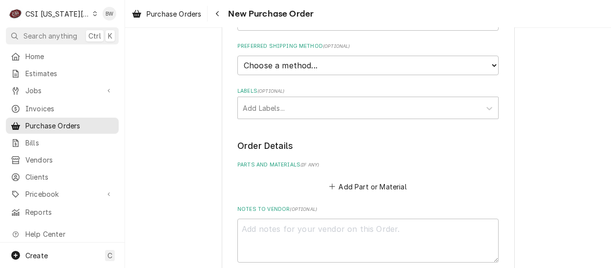
scroll to position [293, 0]
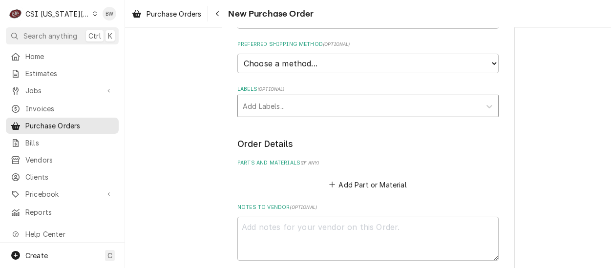
click at [253, 113] on div "Labels" at bounding box center [359, 106] width 233 height 18
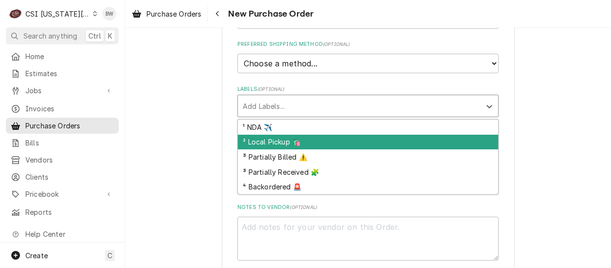
click at [256, 141] on div "² Local Pickup 🛍️" at bounding box center [368, 142] width 260 height 15
type textarea "x"
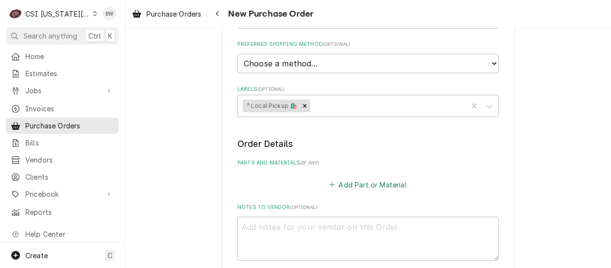
click at [341, 187] on button "Add Part or Material" at bounding box center [368, 185] width 81 height 14
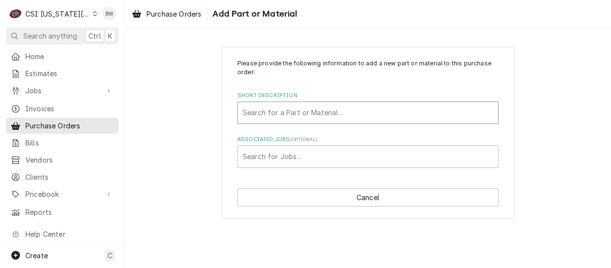
click at [266, 110] on div "Short Description" at bounding box center [368, 113] width 251 height 18
type input "tool allowance"
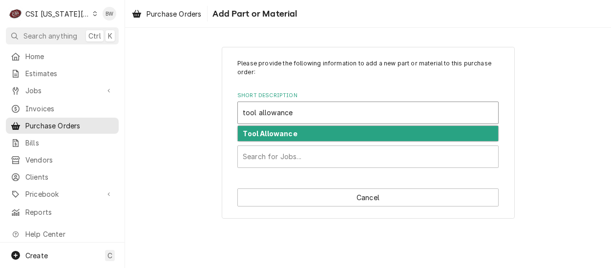
click at [284, 129] on strong "Tool Allowance" at bounding box center [270, 133] width 54 height 8
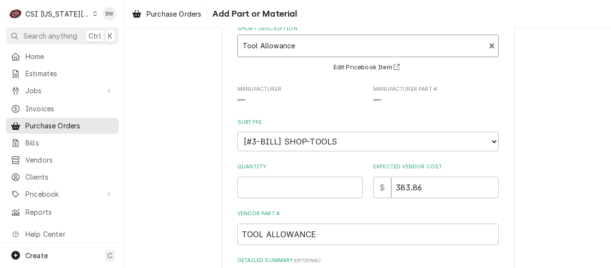
scroll to position [98, 0]
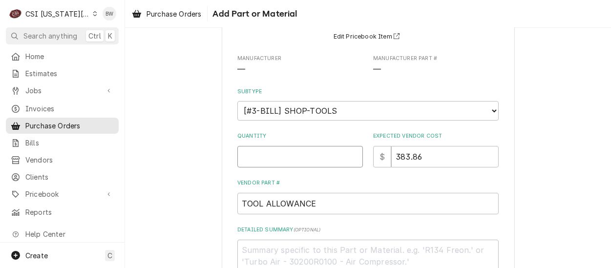
click at [261, 151] on input "Quantity" at bounding box center [300, 156] width 126 height 21
type textarea "x"
type input "1"
type textarea "x"
type input "0"
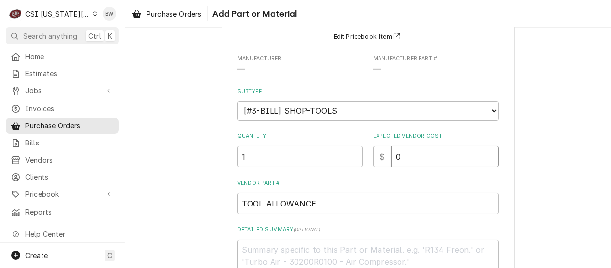
type textarea "x"
type input "00"
click at [315, 247] on textarea "Detailed Summary ( optional )" at bounding box center [367, 262] width 261 height 44
type textarea "x"
type textarea "Da"
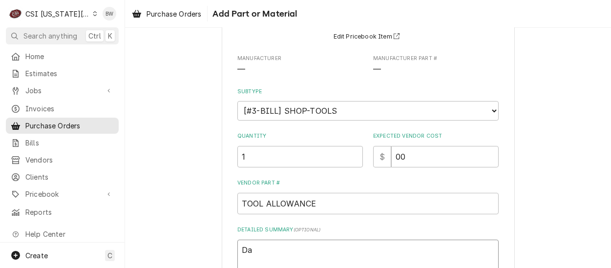
type textarea "x"
type textarea "Dav"
type textarea "x"
type textarea "Davi"
type textarea "x"
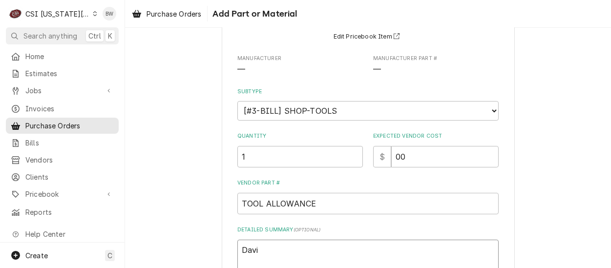
type textarea "David"
type textarea "x"
type textarea "David"
type textarea "x"
type textarea "David F"
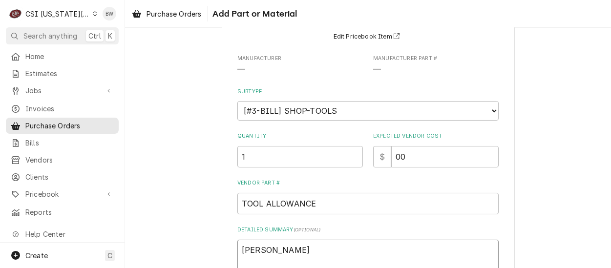
type textarea "x"
type textarea "David Fa"
type textarea "x"
type textarea "David Fan"
type textarea "x"
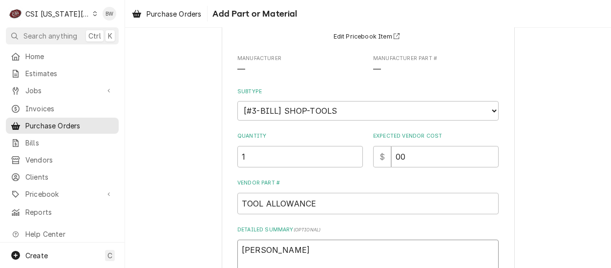
type textarea "David Fann"
type textarea "x"
type textarea "David Fanni"
type textarea "x"
type textarea "David Fannin"
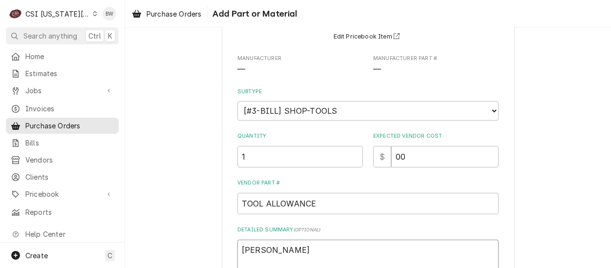
type textarea "x"
type textarea "David Fannin"
type textarea "x"
type textarea "David Fannin t"
type textarea "x"
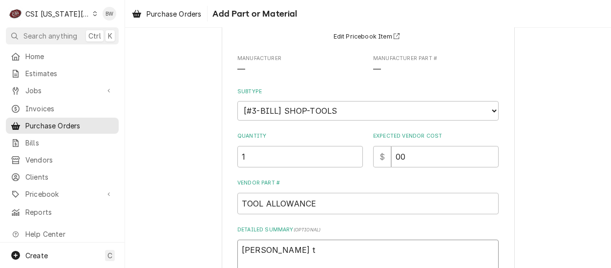
type textarea "David Fannin to"
type textarea "x"
type textarea "David Fannin too"
type textarea "x"
type textarea "David Fannin tool"
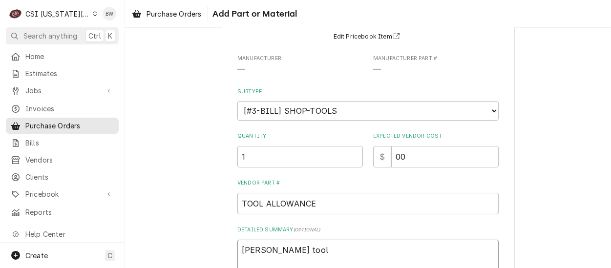
type textarea "x"
type textarea "David Fannin tool a"
type textarea "x"
type textarea "David Fannin tool al"
type textarea "x"
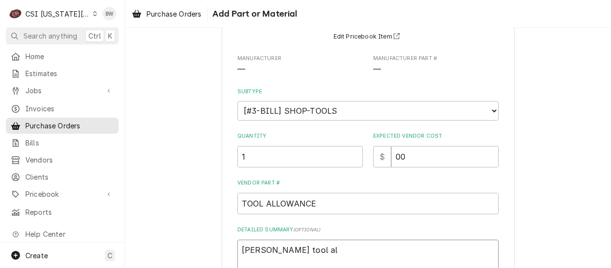
type textarea "David Fannin tool all"
type textarea "x"
type textarea "David Fannin tool allo"
type textarea "x"
type textarea "David Fannin tool allow"
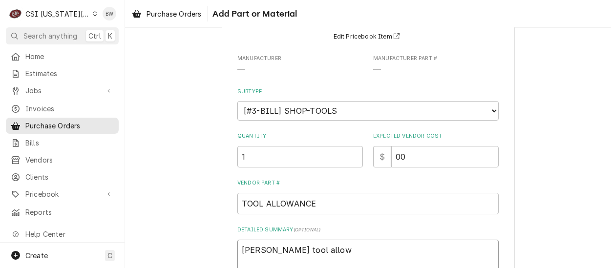
type textarea "x"
type textarea "David Fannin tool allowa"
type textarea "x"
type textarea "David Fannin tool allowan"
type textarea "x"
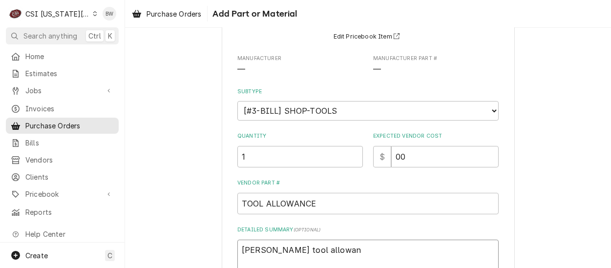
type textarea "David Fannin tool allowanc"
type textarea "x"
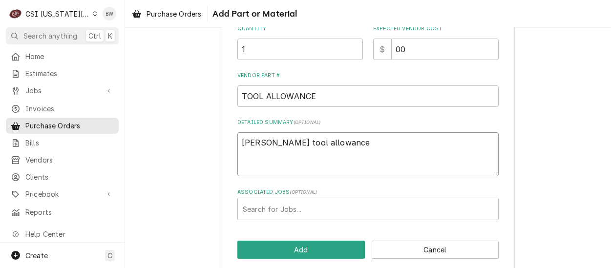
scroll to position [216, 0]
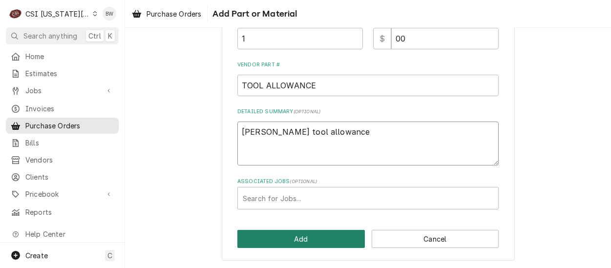
type textarea "[PERSON_NAME] tool allowance"
click at [301, 233] on button "Add" at bounding box center [300, 239] width 127 height 18
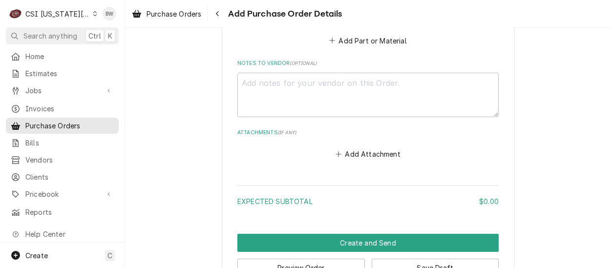
scroll to position [664, 0]
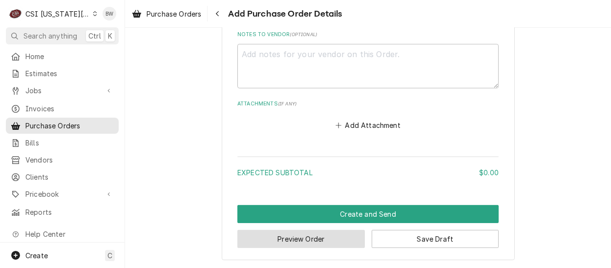
click at [280, 237] on button "Preview Order" at bounding box center [300, 239] width 127 height 18
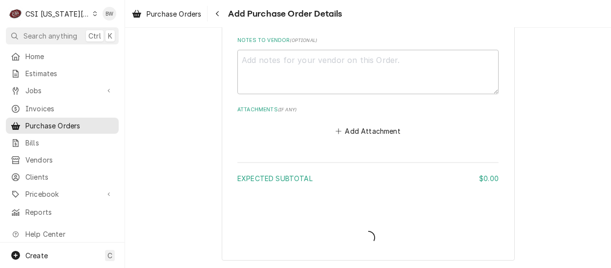
type textarea "x"
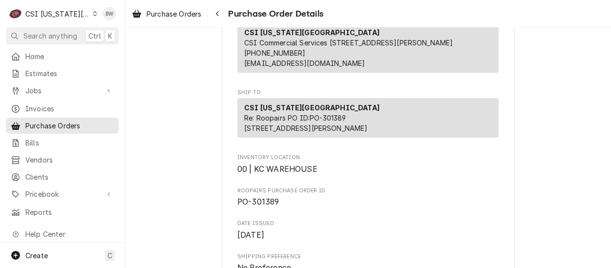
scroll to position [195, 0]
